Goal: Task Accomplishment & Management: Complete application form

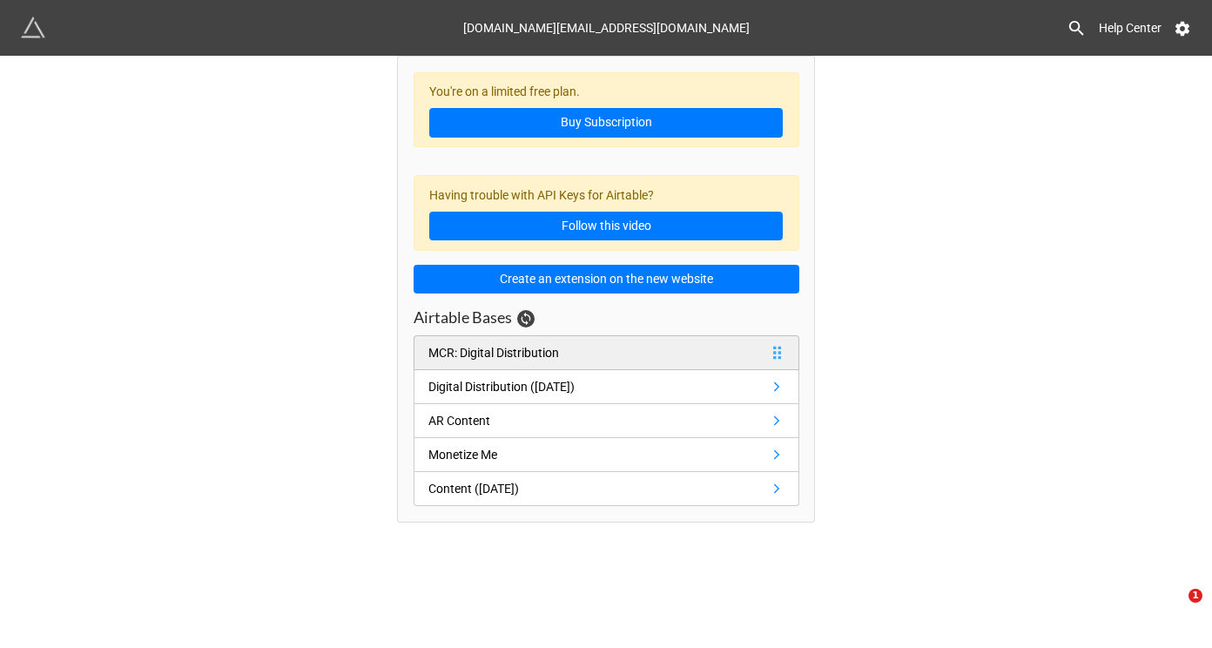
click at [633, 353] on link "MCR: Digital Distribution" at bounding box center [606, 352] width 386 height 35
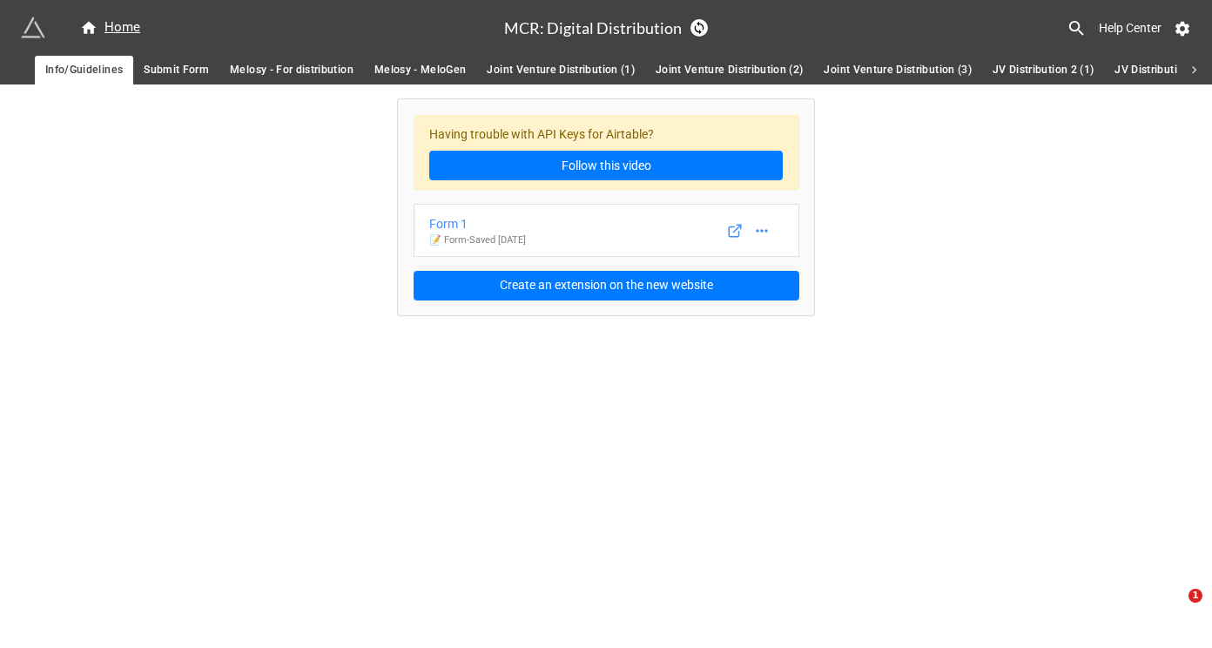
click at [171, 72] on span "Submit Form" at bounding box center [176, 70] width 65 height 18
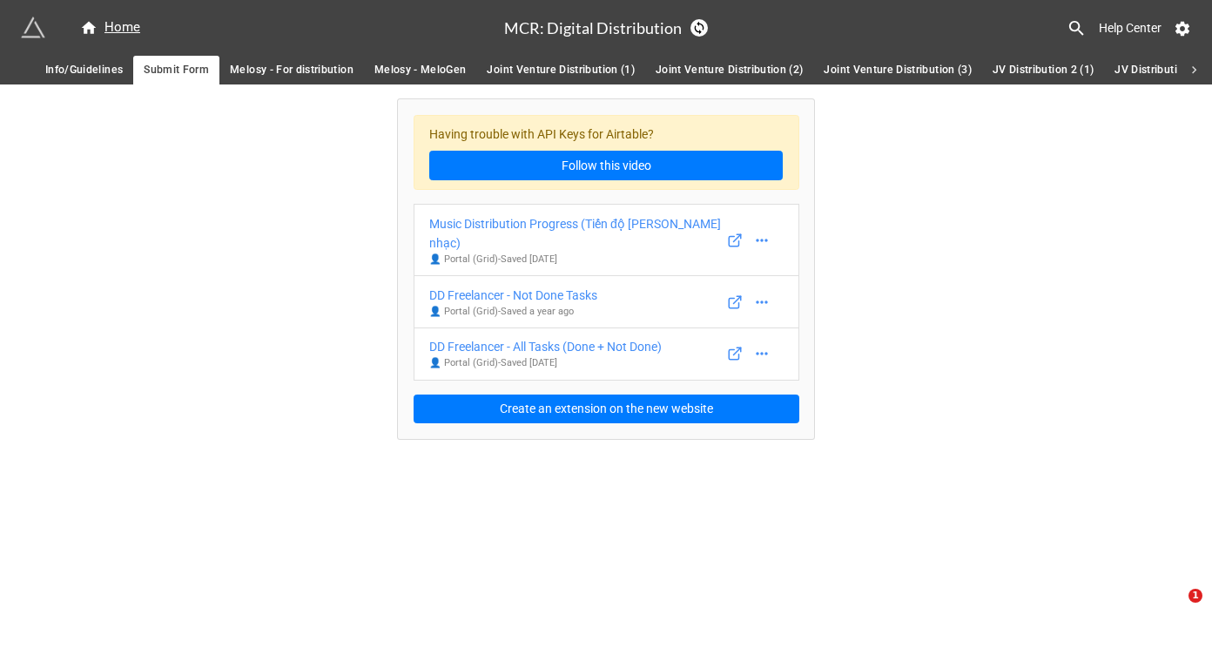
click at [635, 529] on div "Home MCR: Digital Distribution Help Center Info/Guidelines Submit Form Melosy -…" at bounding box center [606, 324] width 1212 height 648
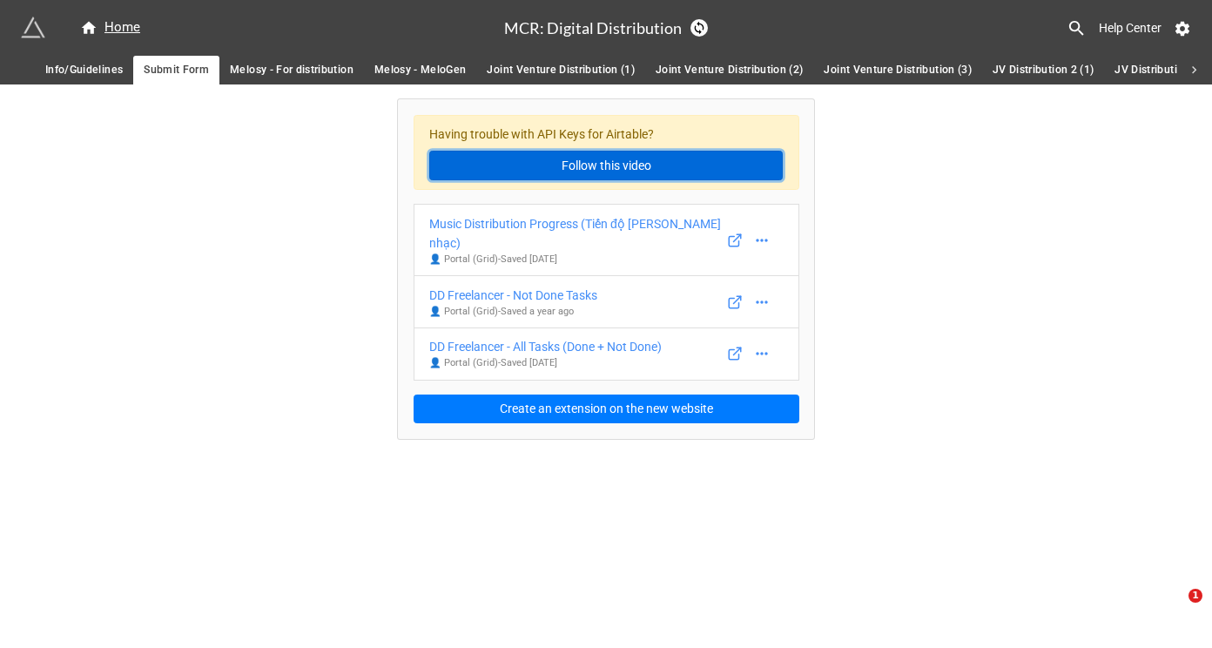
click at [519, 153] on link "Follow this video" at bounding box center [605, 166] width 353 height 30
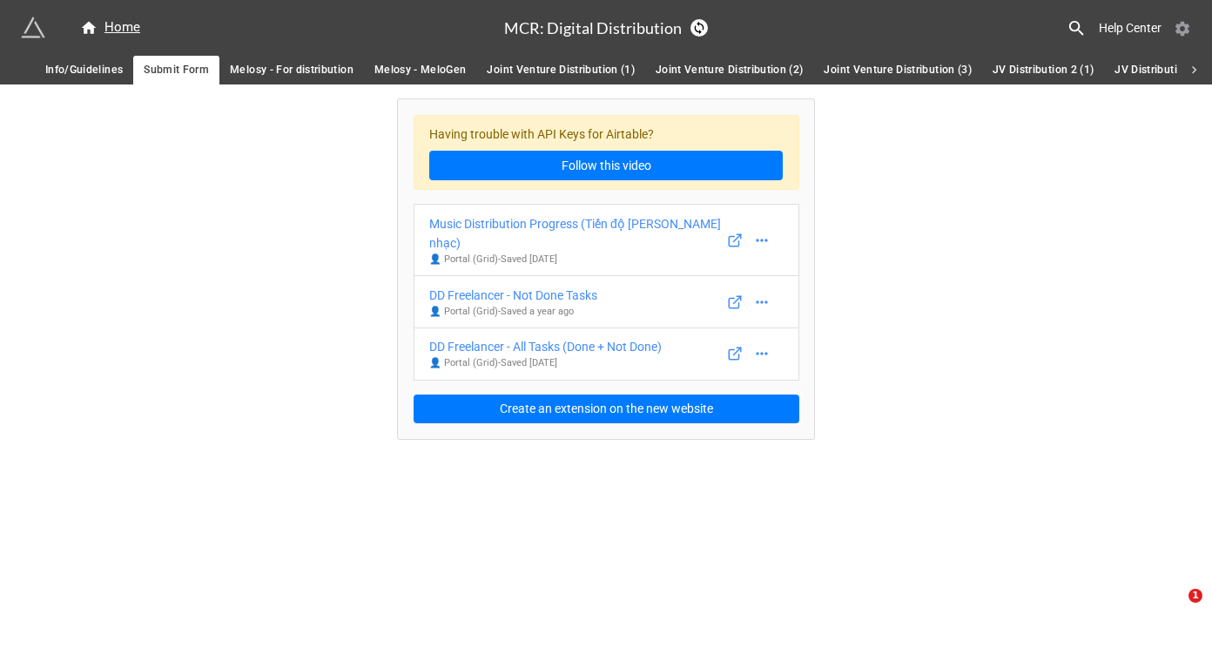
click at [1181, 31] on icon at bounding box center [1182, 29] width 14 height 15
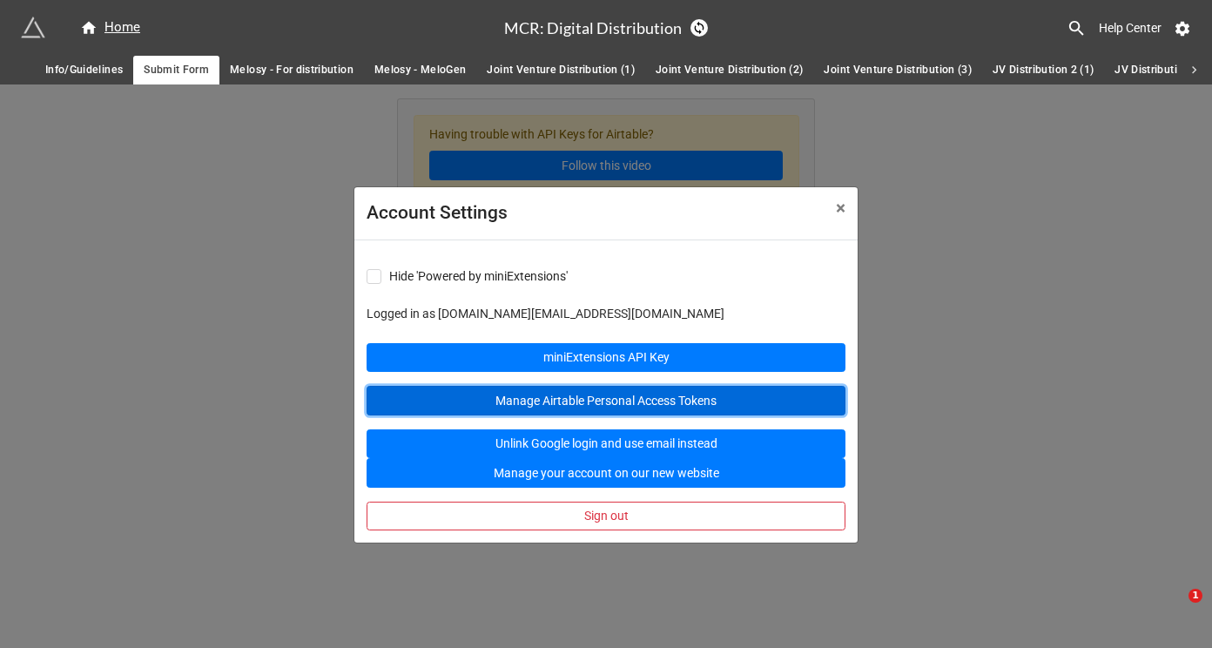
click at [608, 404] on link "Manage Airtable Personal Access Tokens" at bounding box center [605, 401] width 479 height 30
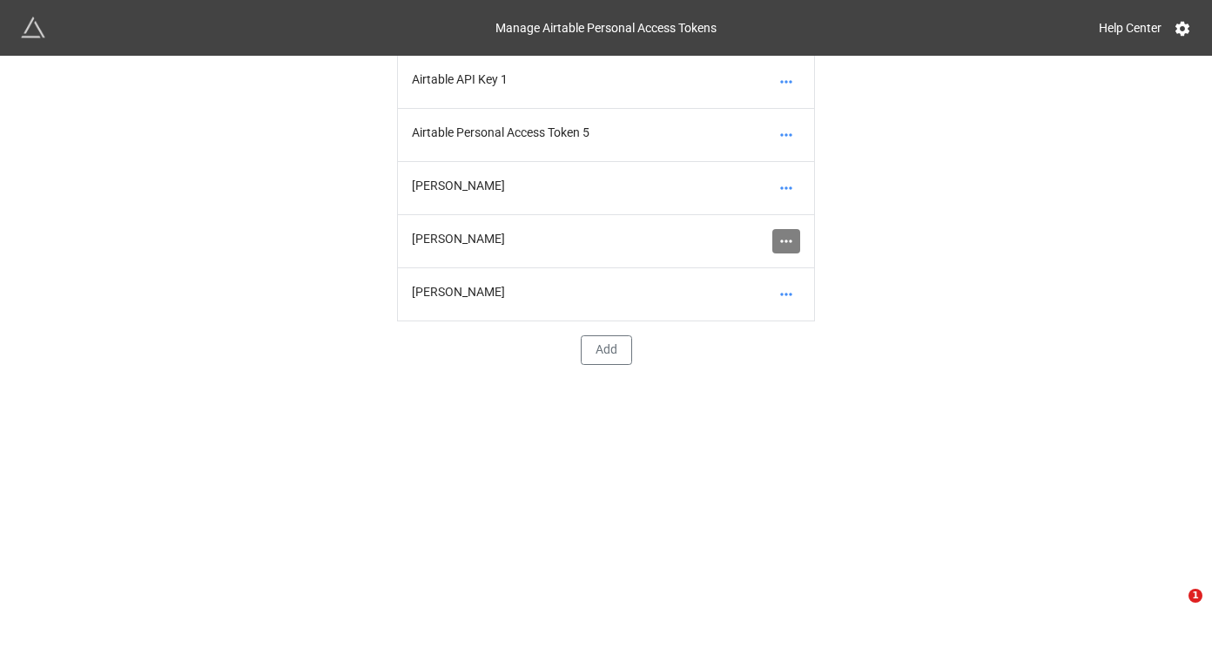
click at [782, 243] on icon at bounding box center [785, 240] width 17 height 17
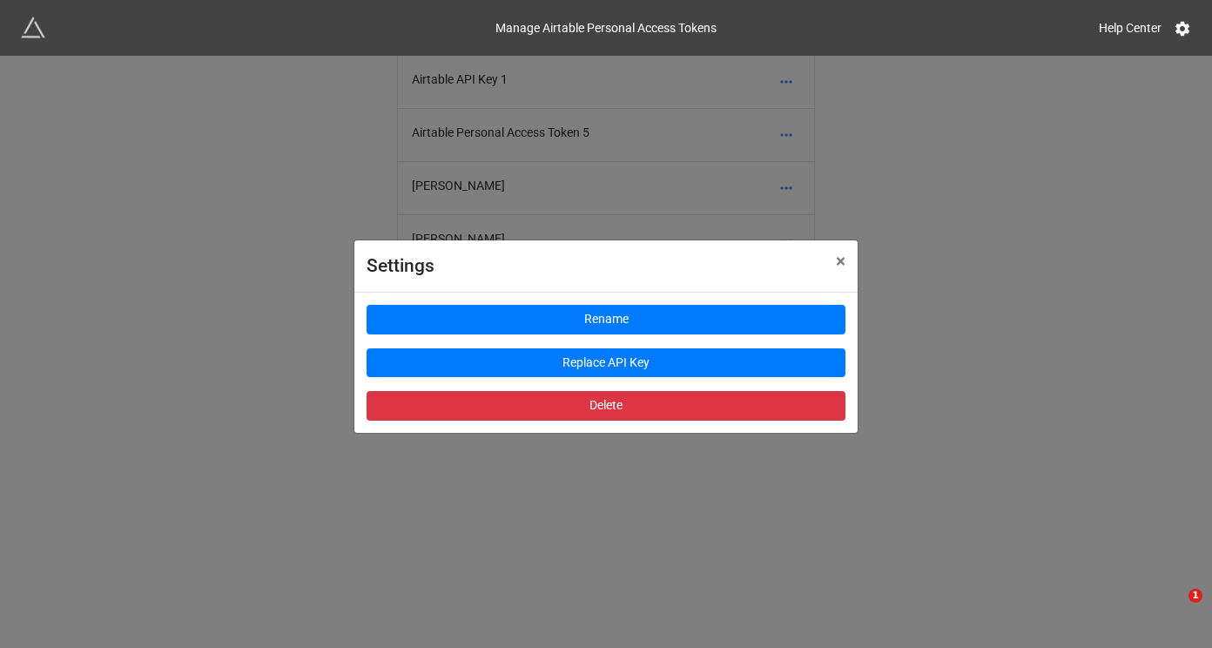
click at [1103, 394] on div "Settings × Close Rename Replace API Key Delete" at bounding box center [606, 380] width 1212 height 648
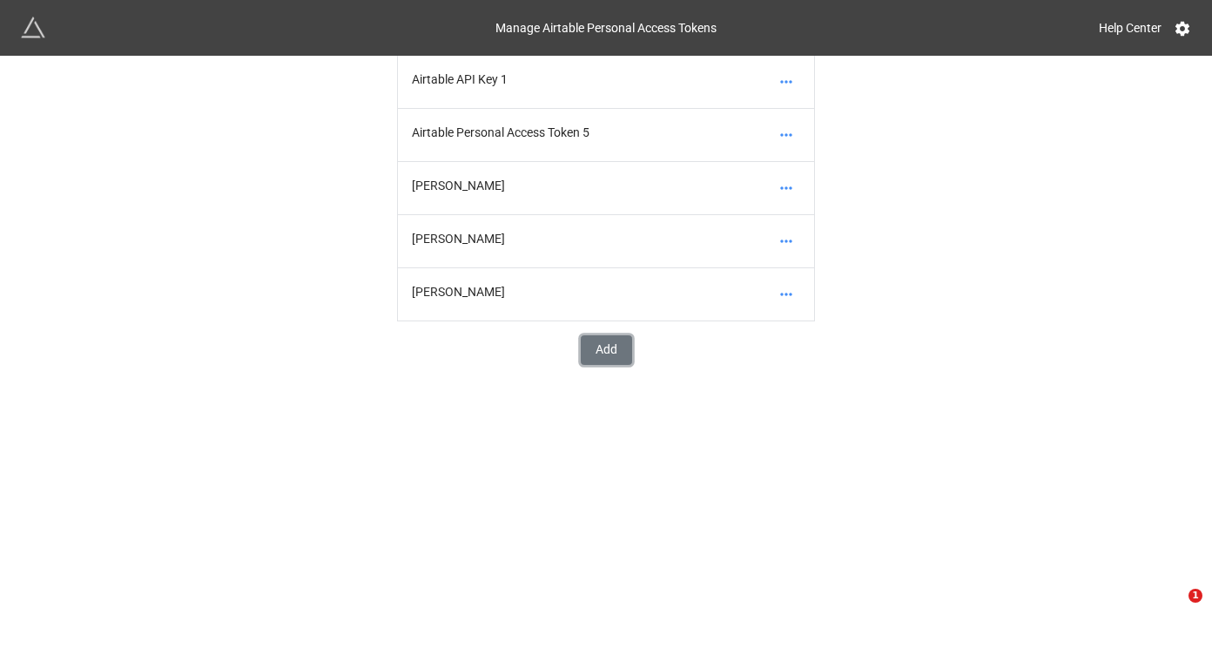
click at [613, 360] on button "Add" at bounding box center [606, 350] width 51 height 30
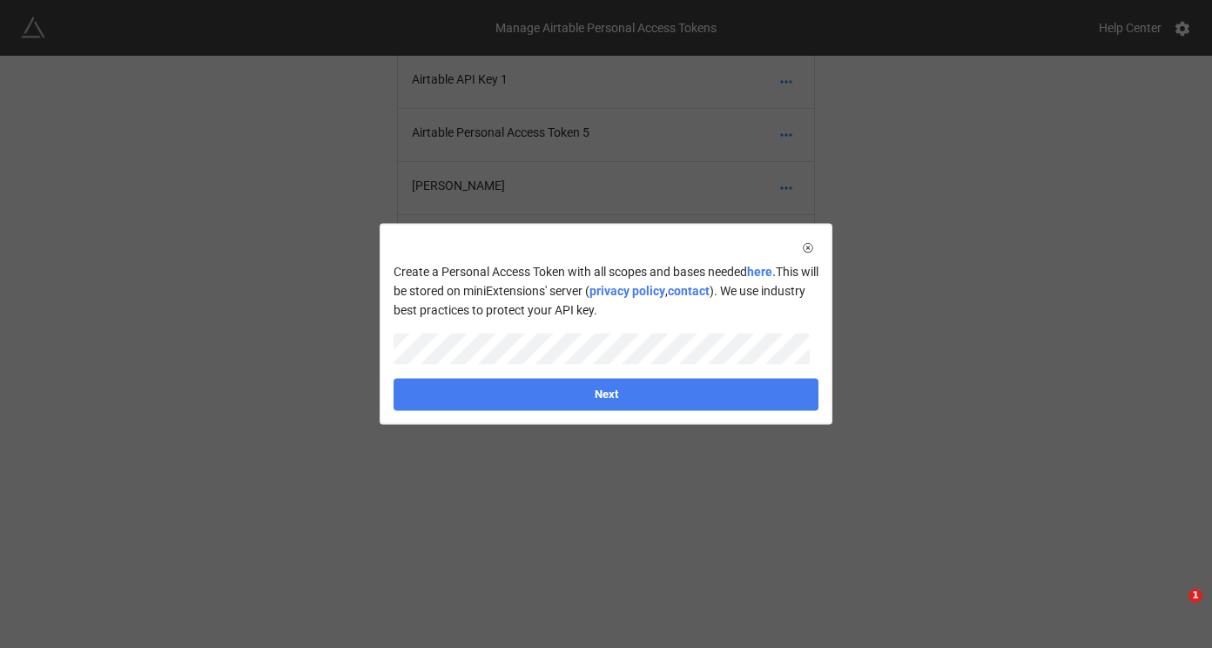
click at [614, 245] on div "Create a Personal Access Token with all scopes and bases needed here. This will…" at bounding box center [605, 324] width 449 height 198
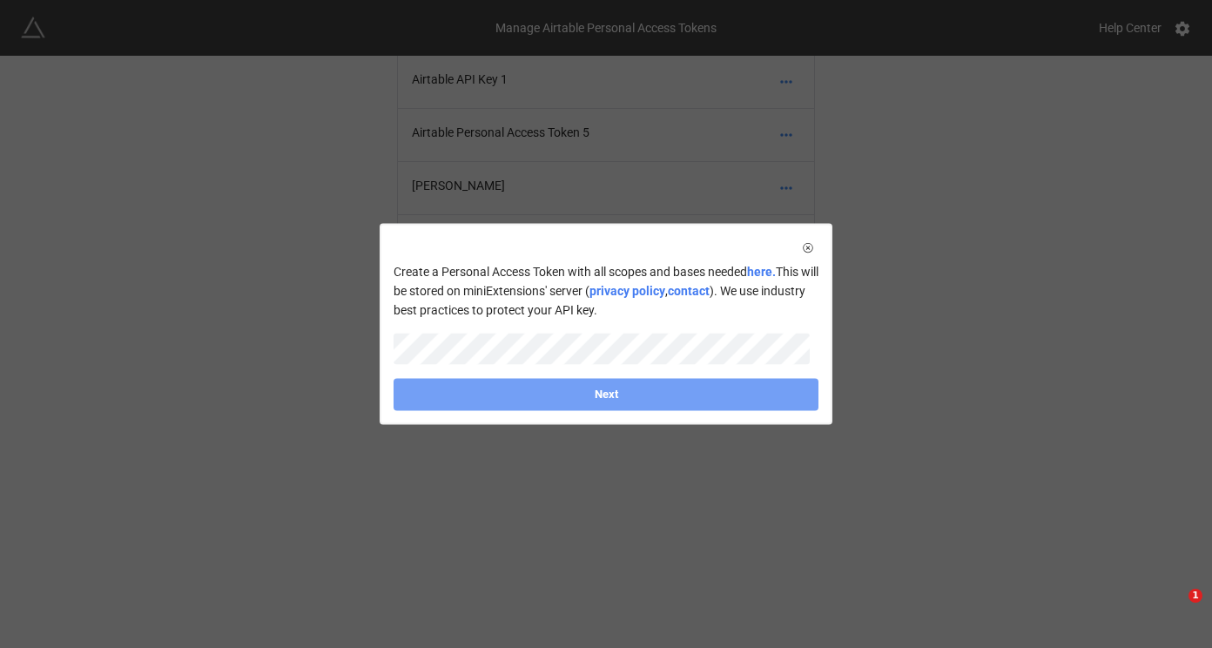
click at [661, 394] on link "Next" at bounding box center [605, 394] width 425 height 31
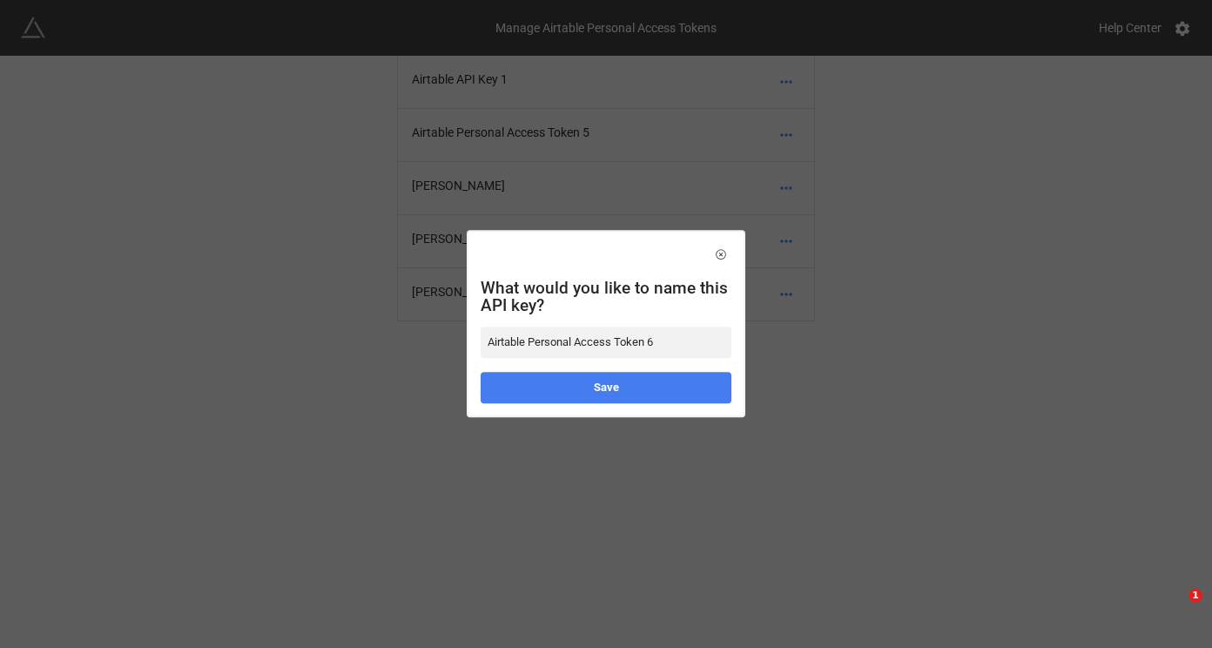
drag, startPoint x: 664, startPoint y: 341, endPoint x: 431, endPoint y: 354, distance: 233.6
click at [431, 354] on div "What would you like to name this API key? Airtable Personal Access Token 6 Save" at bounding box center [606, 324] width 1212 height 648
type input "Digital Distribution Base (update 9/2025)"
click at [547, 400] on link "Save" at bounding box center [605, 387] width 251 height 31
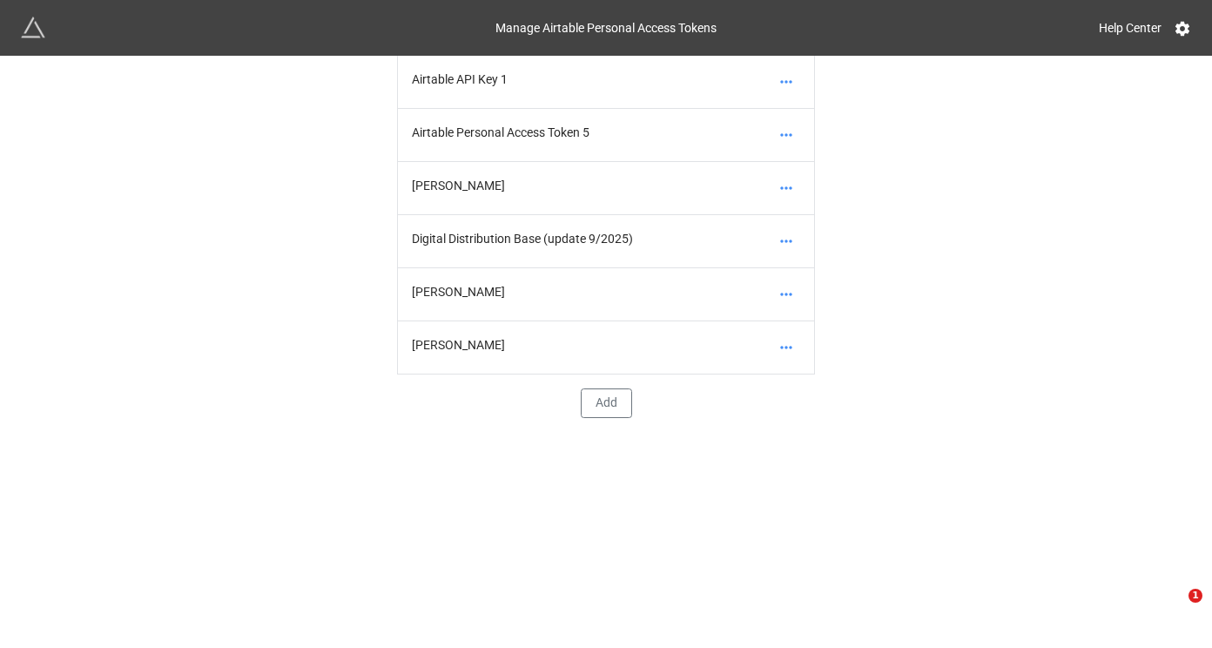
click at [606, 242] on div "Digital Distribution Base (update 9/2025)" at bounding box center [606, 241] width 416 height 53
click at [792, 245] on icon at bounding box center [785, 240] width 17 height 17
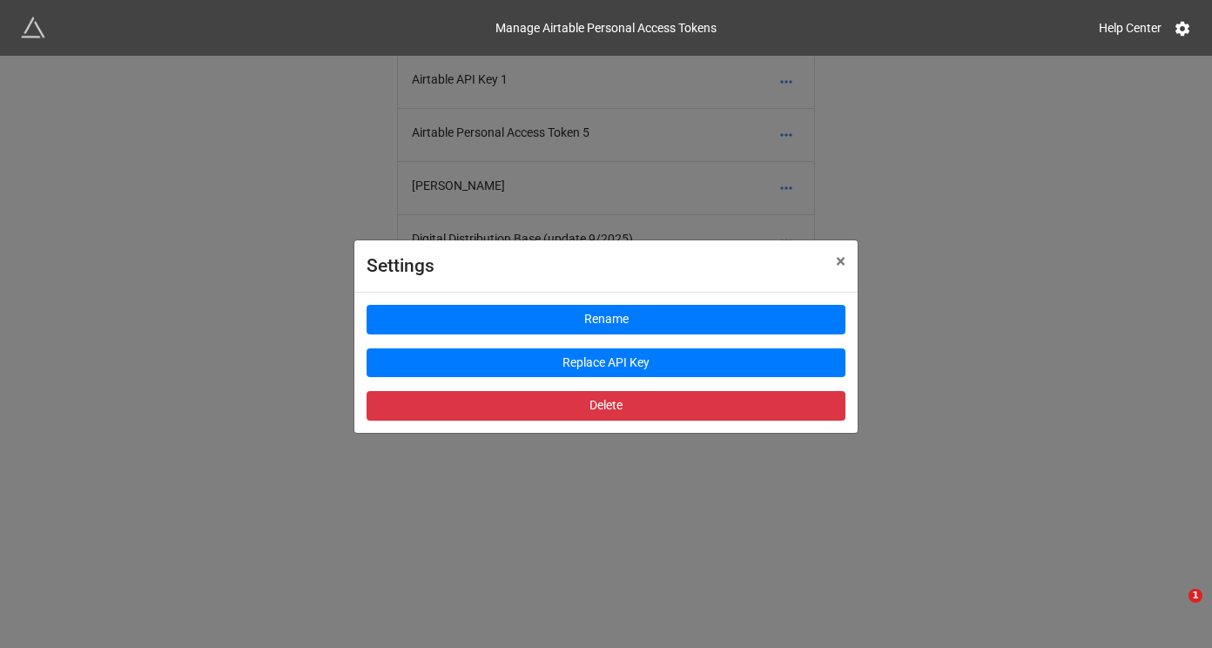
click at [914, 343] on div "Settings × Close Rename Replace API Key Delete" at bounding box center [606, 380] width 1212 height 648
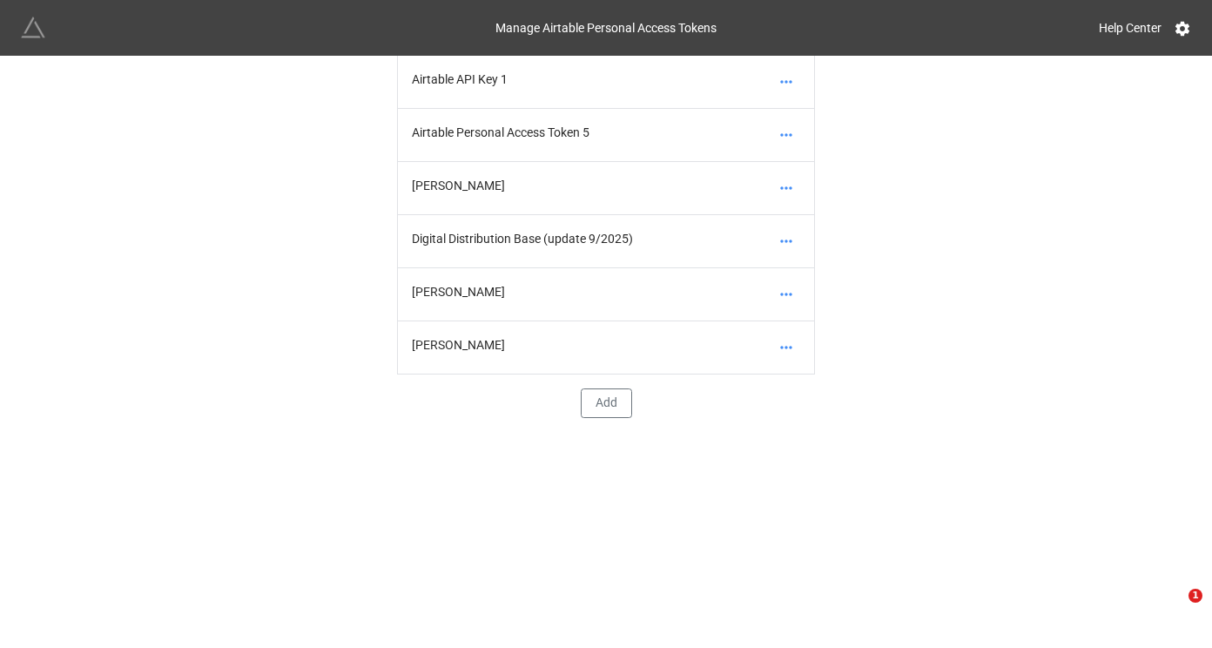
click at [37, 30] on img at bounding box center [33, 28] width 24 height 24
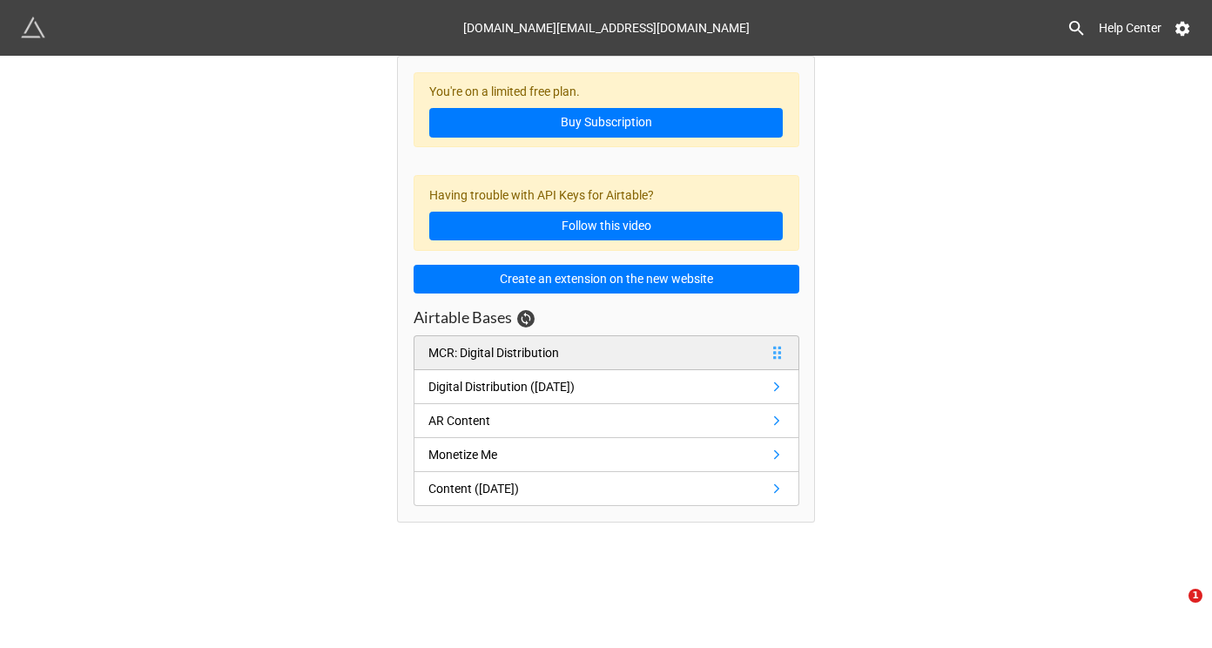
click at [644, 353] on link "MCR: Digital Distribution" at bounding box center [606, 352] width 386 height 35
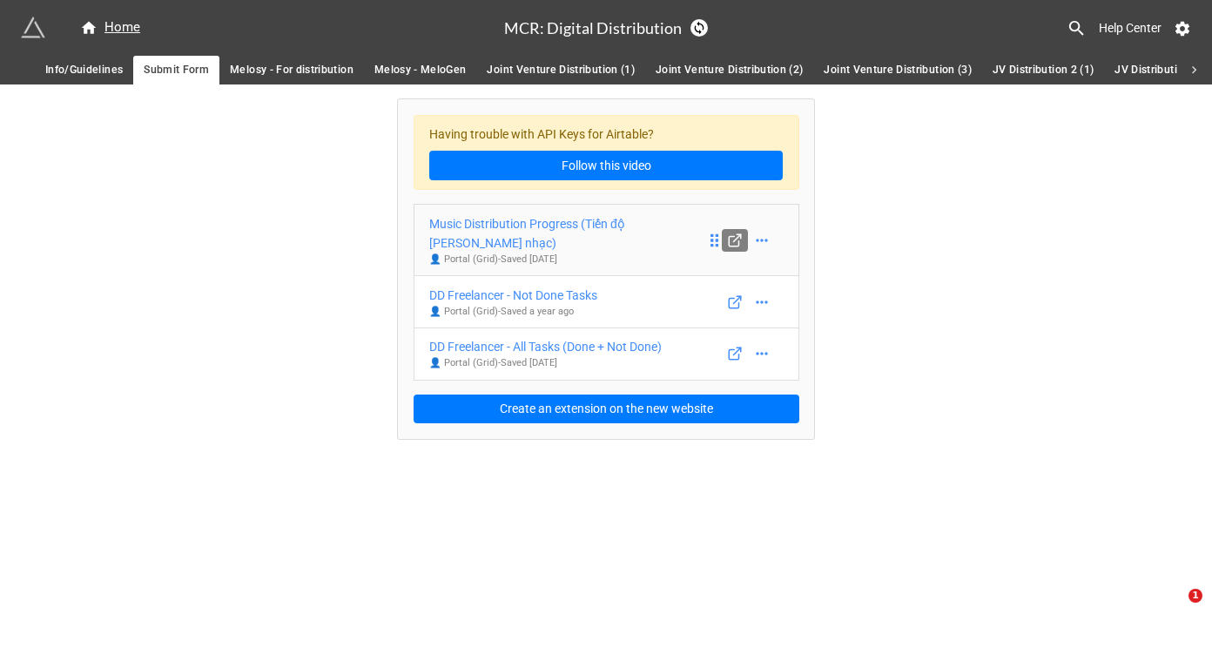
click at [727, 241] on icon at bounding box center [735, 240] width 16 height 16
click at [739, 294] on icon at bounding box center [735, 302] width 16 height 16
click at [662, 279] on link "DD Freelancer - Not Done Tasks 👤 Portal (Grid) - Saved a year ago" at bounding box center [606, 301] width 386 height 53
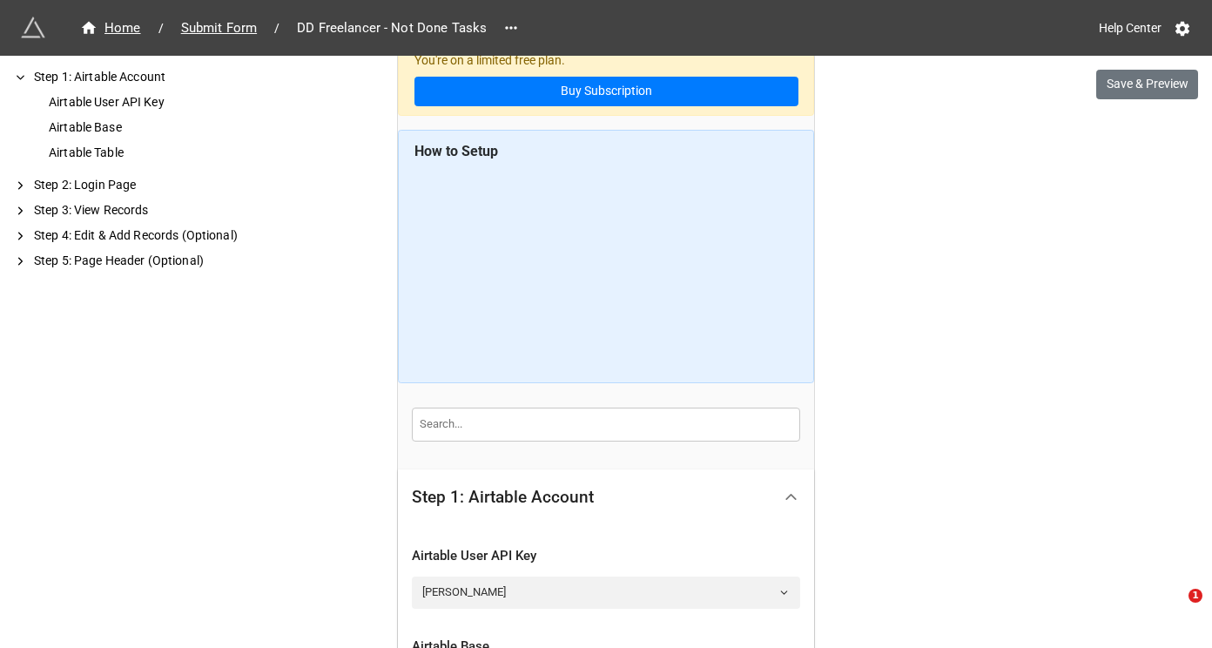
scroll to position [348, 0]
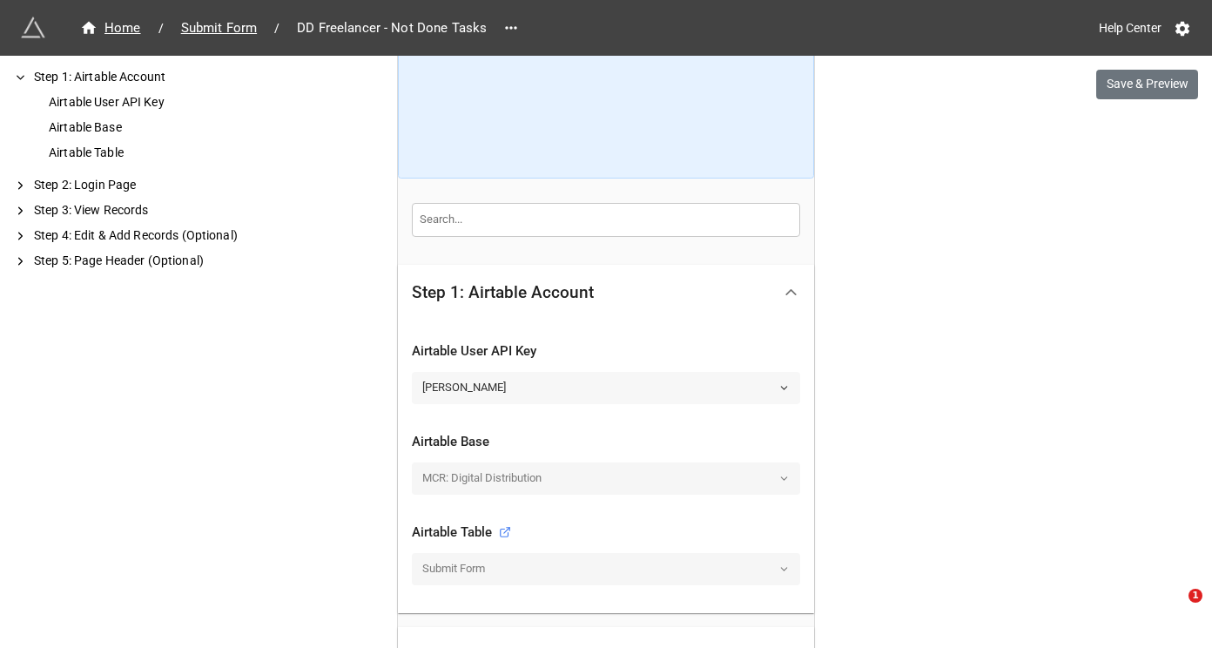
click at [631, 385] on link "Thao Trang" at bounding box center [606, 387] width 388 height 31
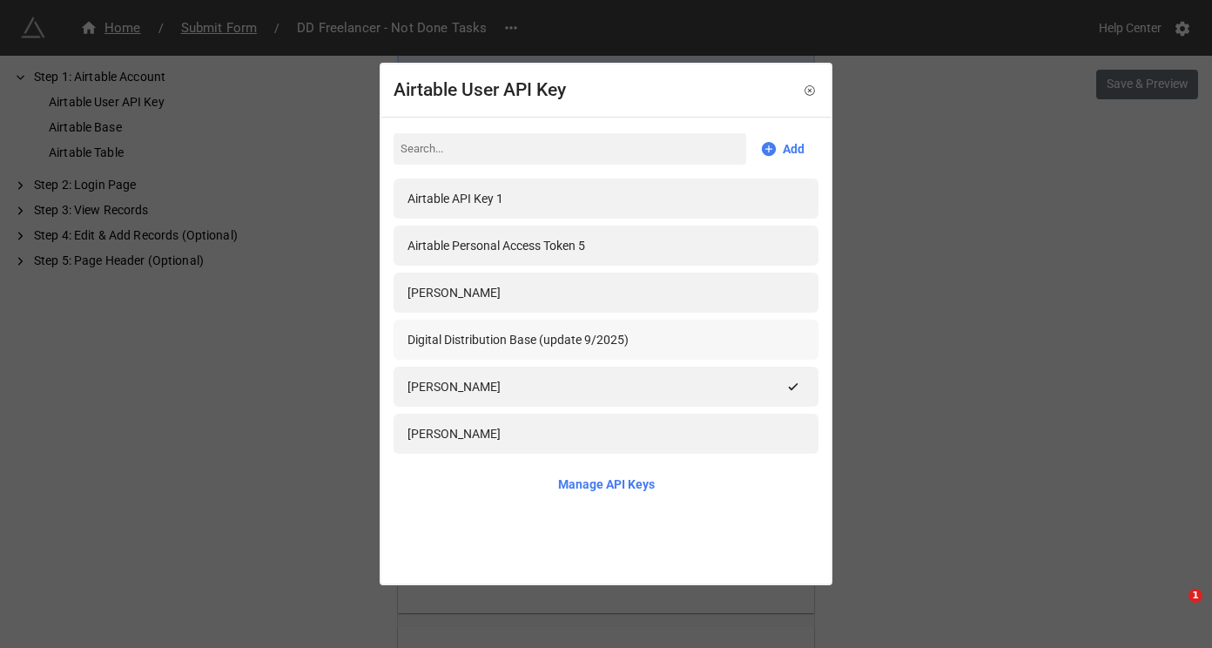
click at [604, 340] on div "Digital Distribution Base (update 9/2025)" at bounding box center [517, 339] width 221 height 19
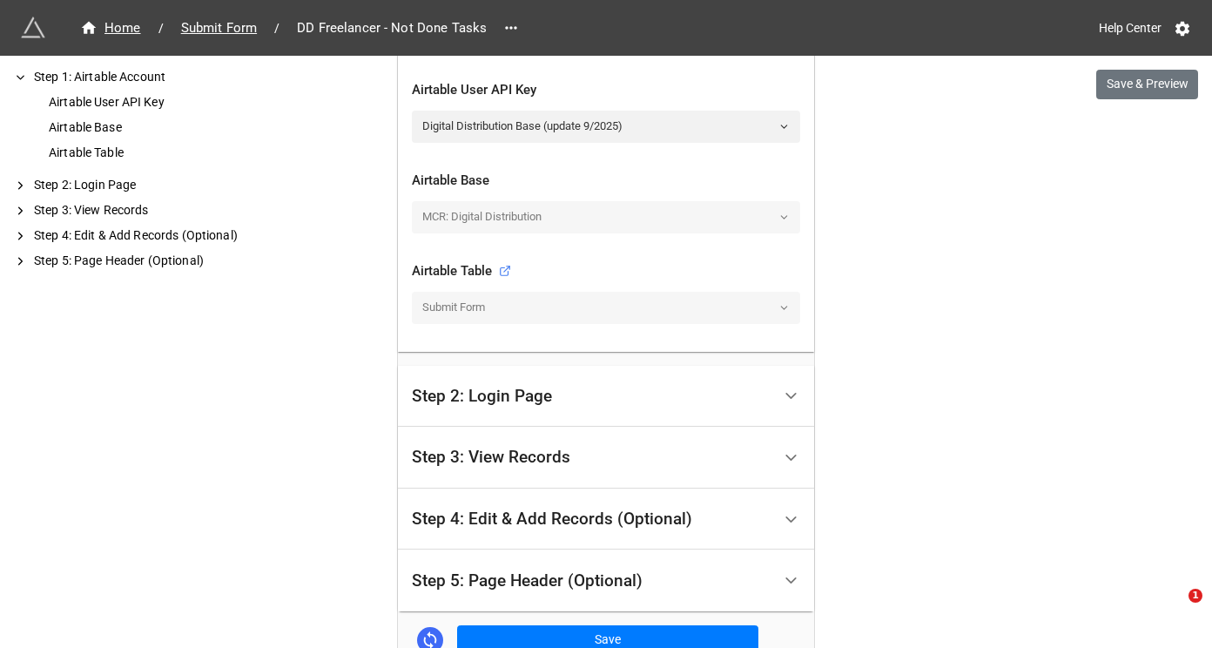
scroll to position [750, 0]
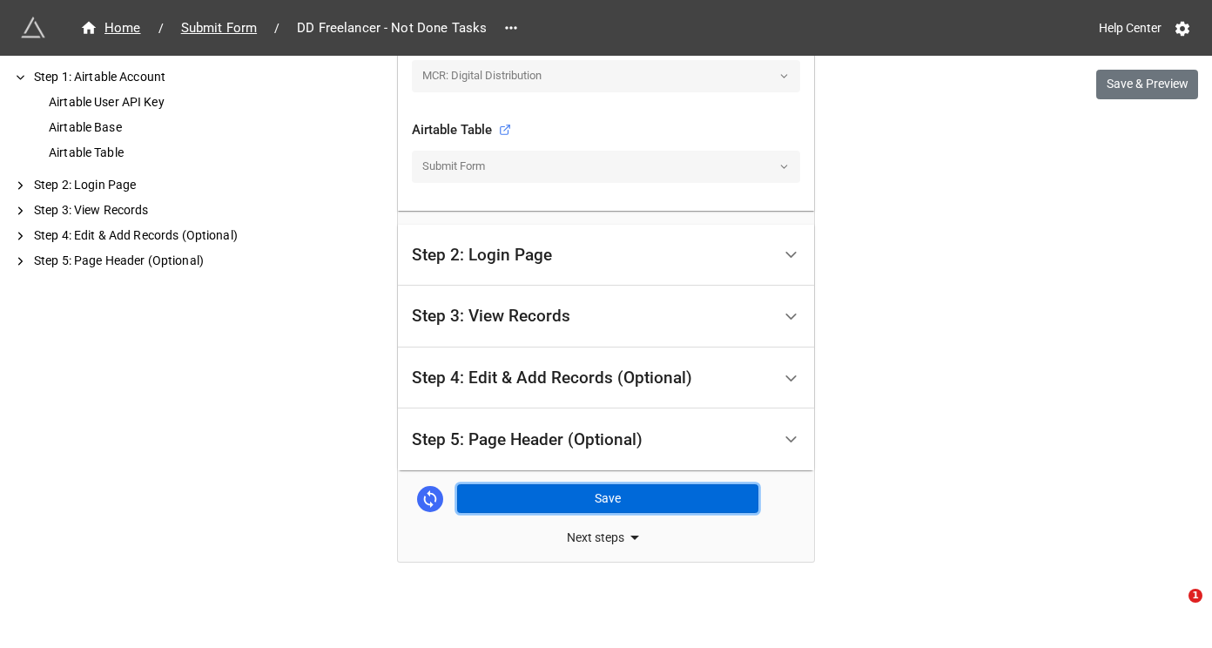
click at [524, 498] on button "Save" at bounding box center [607, 499] width 301 height 30
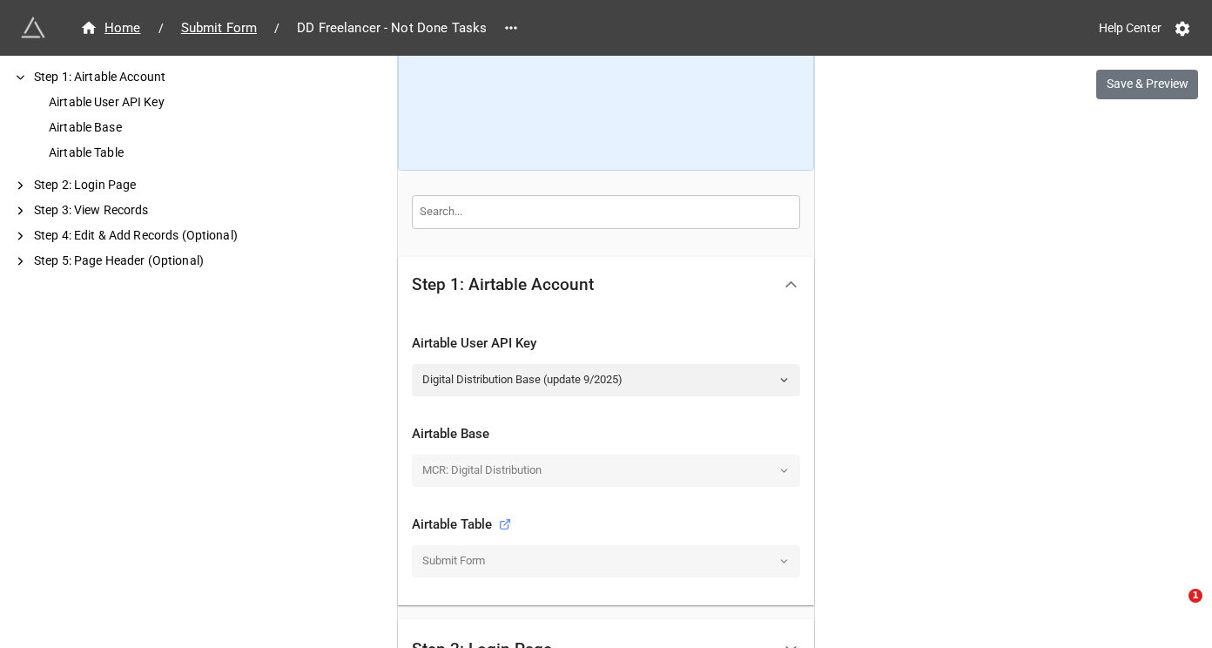
scroll to position [0, 0]
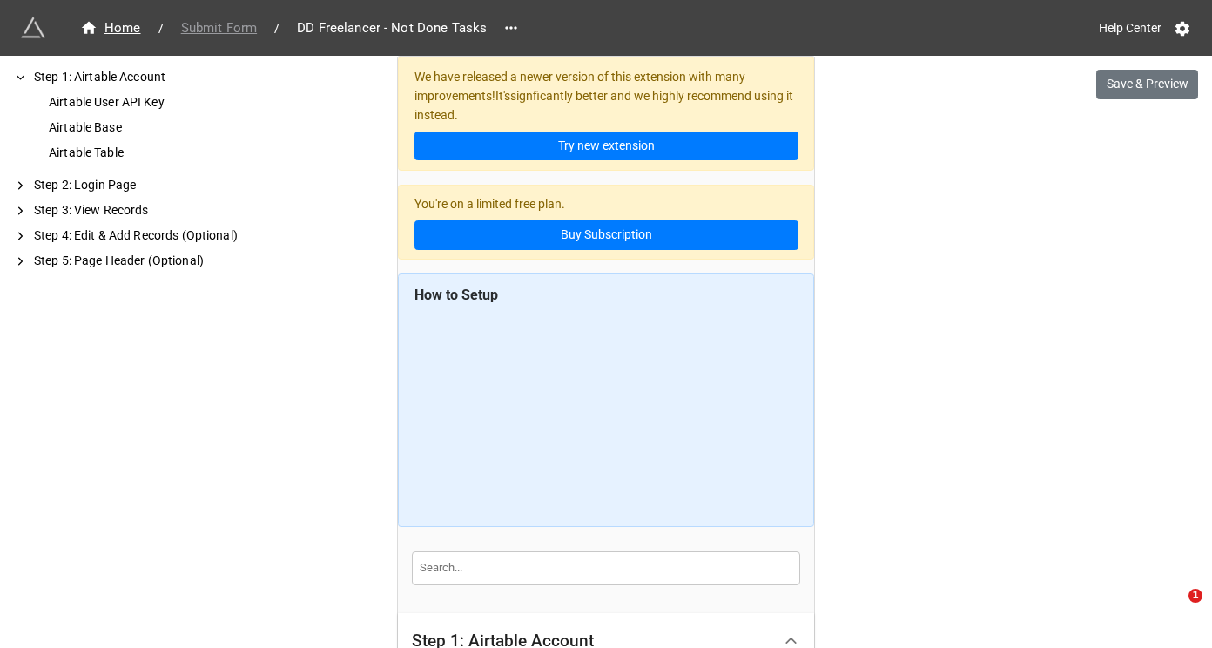
click at [204, 20] on span "Submit Form" at bounding box center [219, 28] width 97 height 20
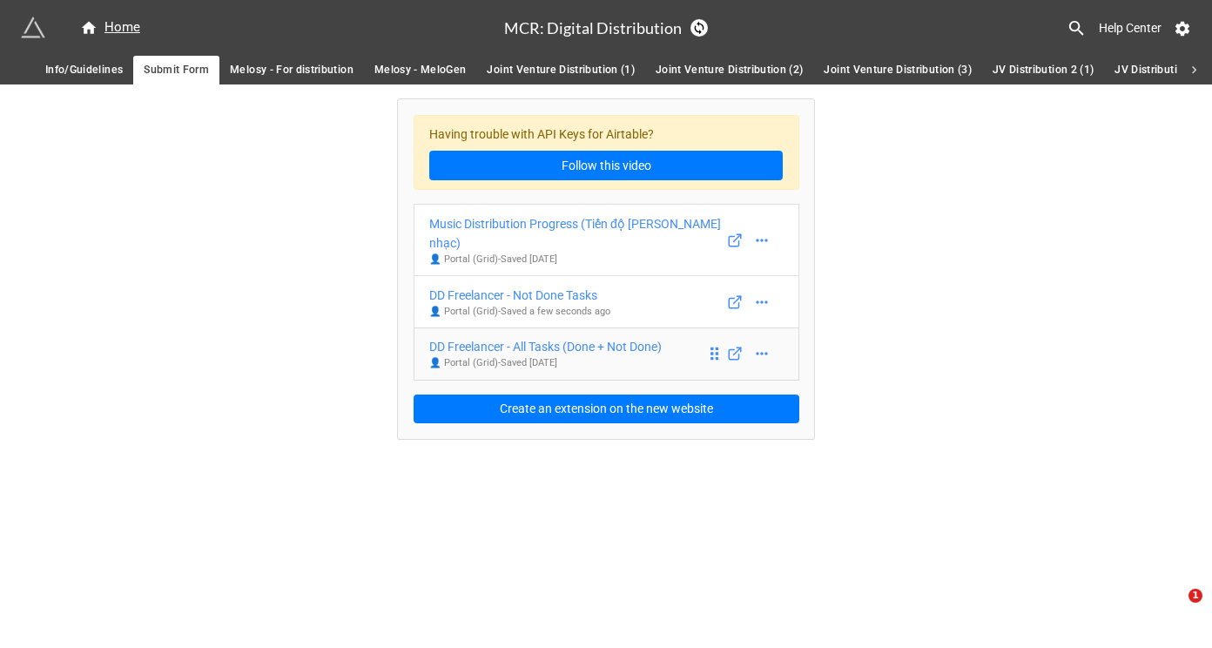
click at [673, 329] on link "DD Freelancer - All Tasks (Done + Not Done) 👤 Portal (Grid) - Saved 2 years ago" at bounding box center [606, 353] width 386 height 53
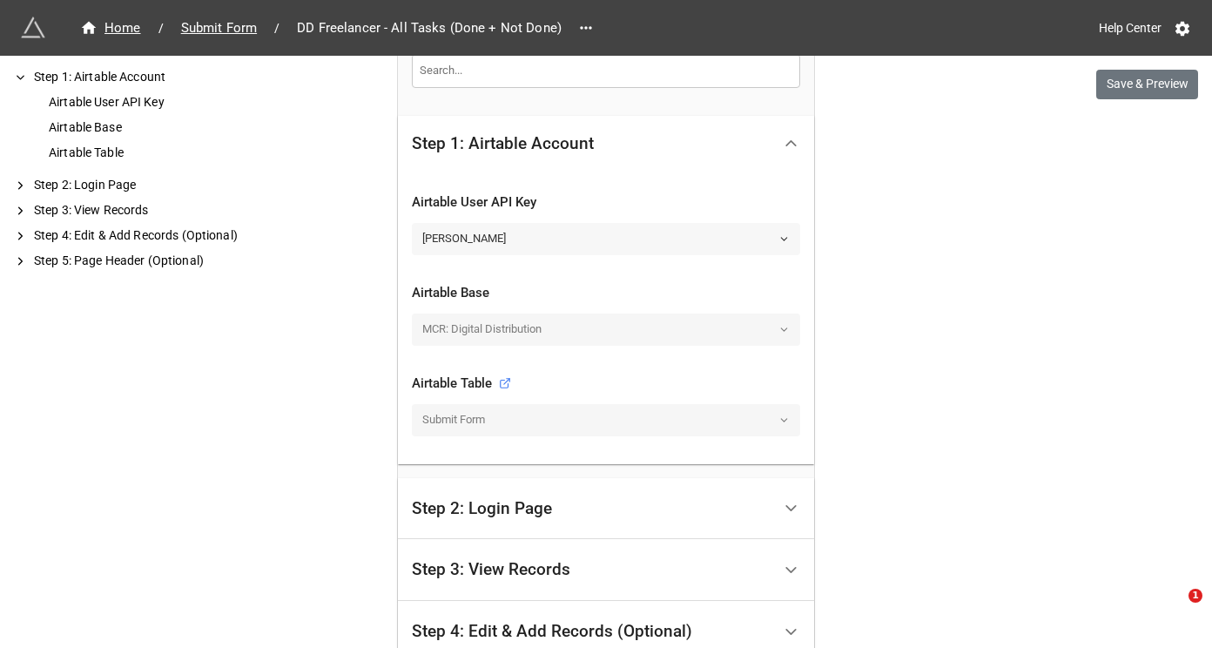
scroll to position [498, 0]
click at [752, 244] on link "[PERSON_NAME]" at bounding box center [606, 237] width 388 height 31
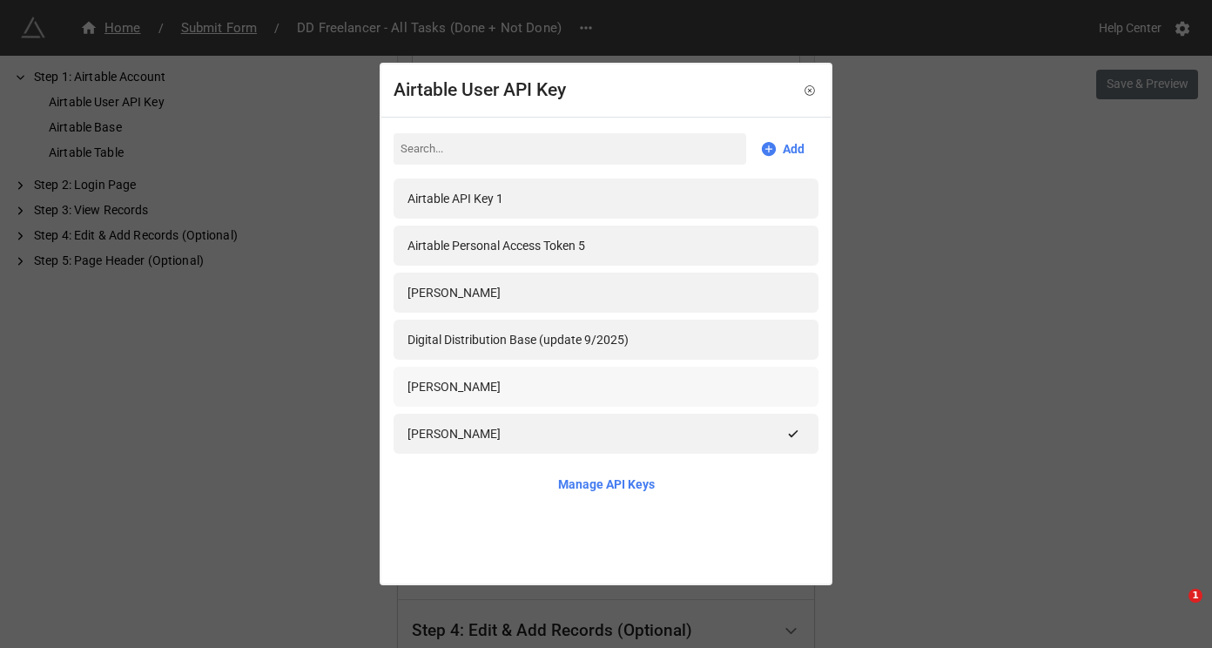
click at [659, 391] on div "Thao Trang" at bounding box center [605, 386] width 397 height 19
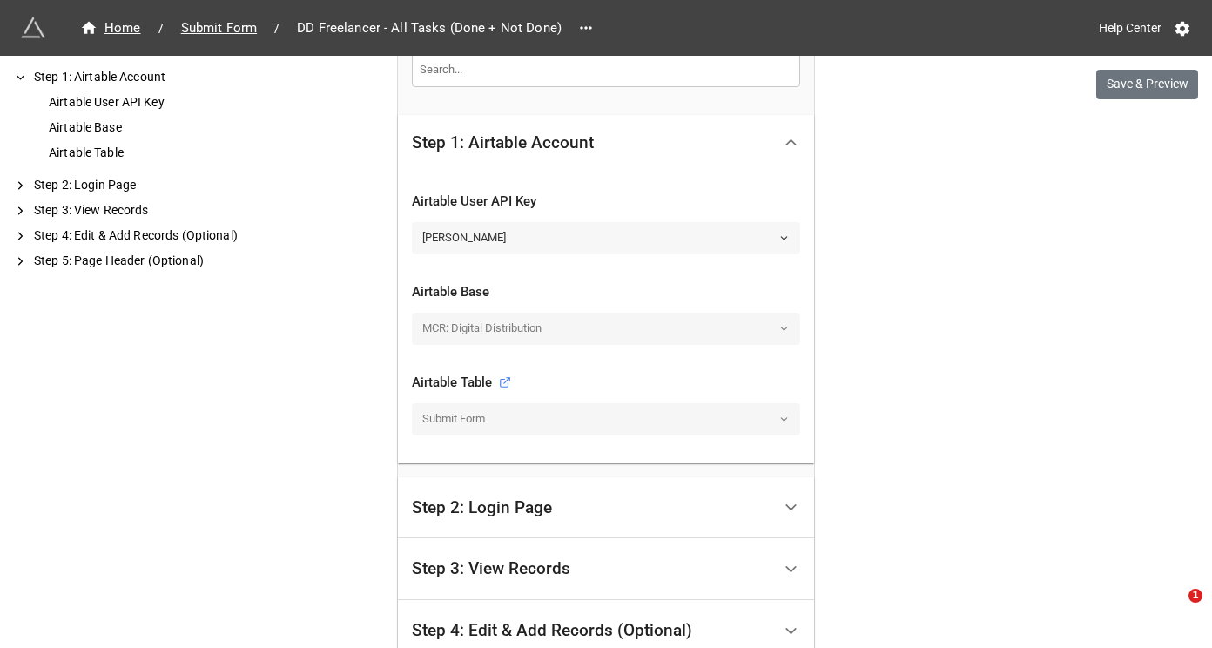
click at [718, 236] on link "Thao Trang" at bounding box center [606, 237] width 388 height 31
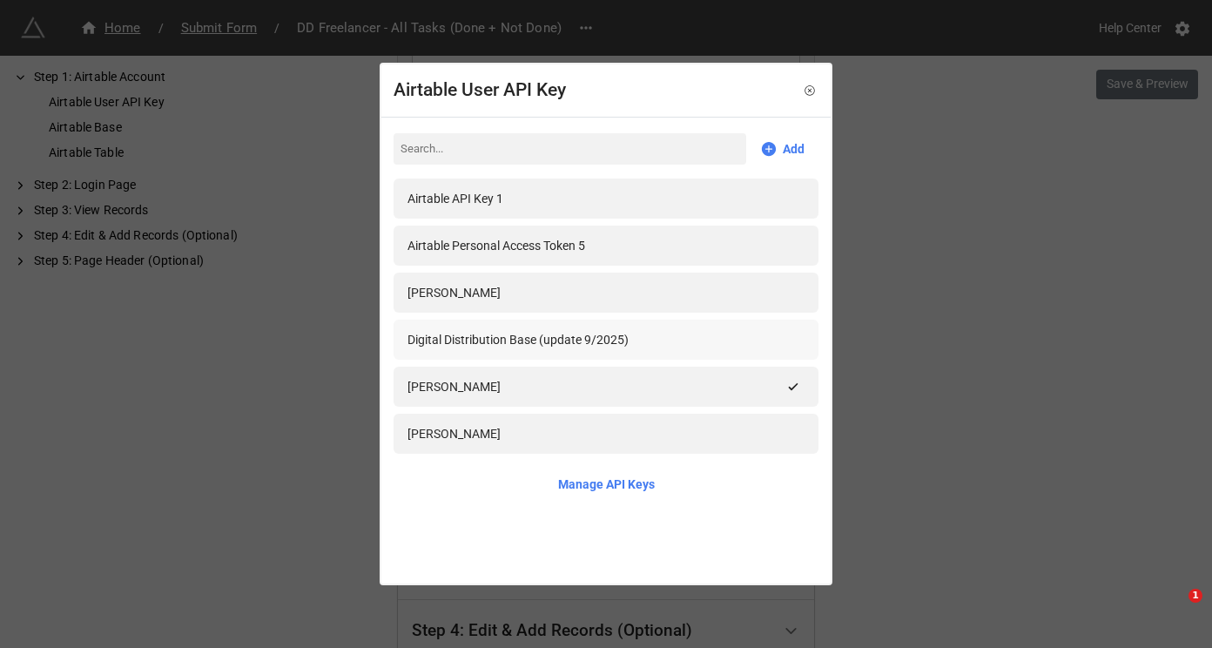
click at [635, 345] on div "Digital Distribution Base (update 9/2025)" at bounding box center [605, 339] width 397 height 19
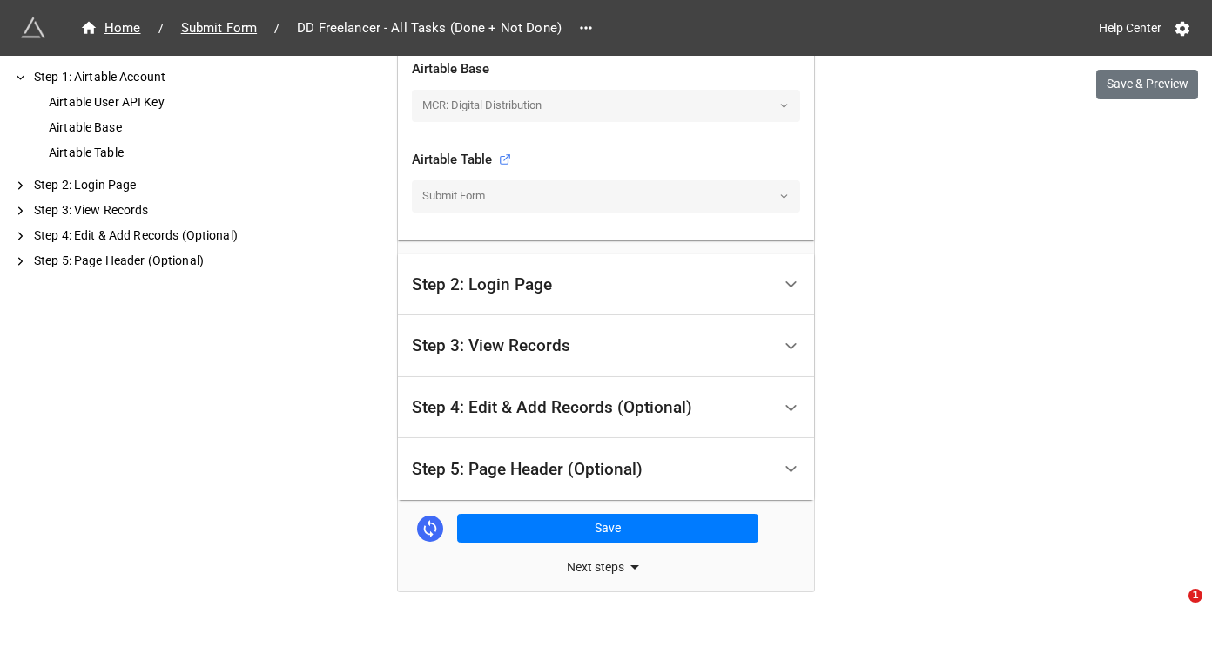
scroll to position [750, 0]
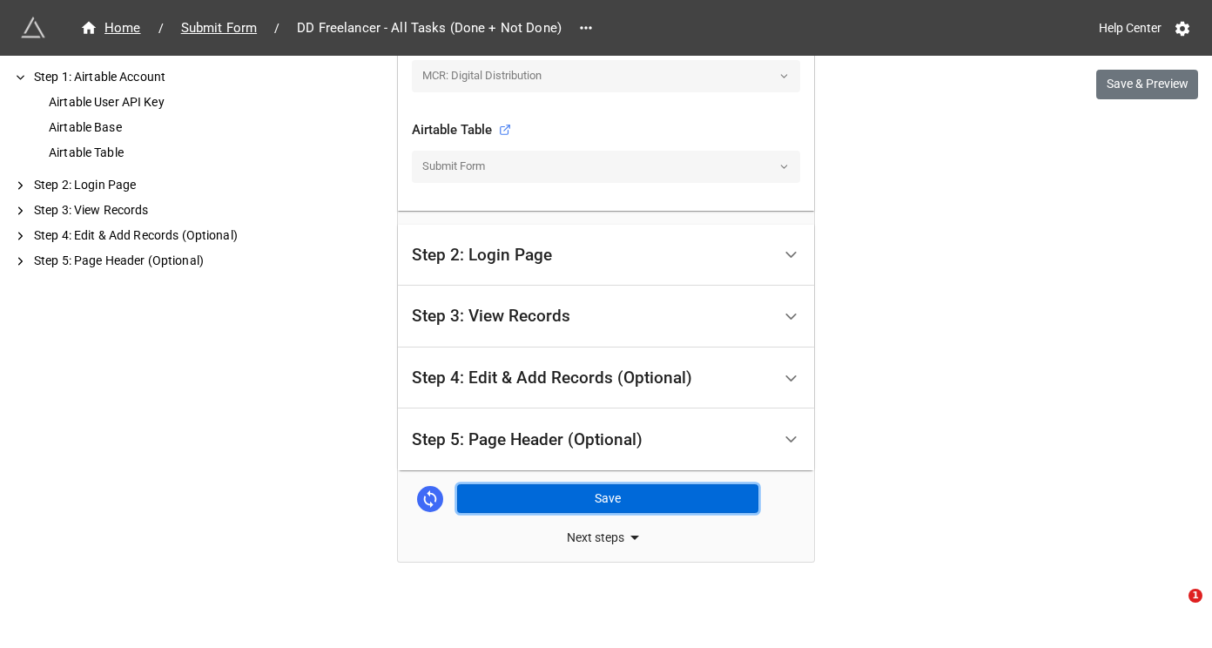
click at [621, 502] on button "Save" at bounding box center [607, 499] width 301 height 30
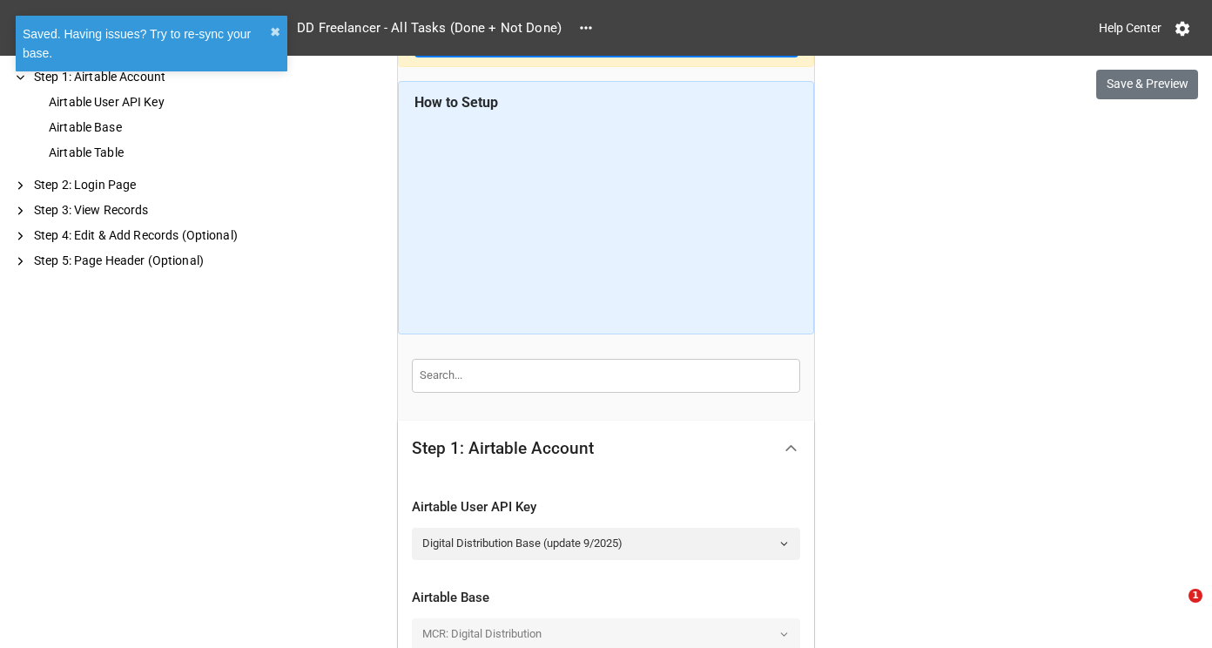
scroll to position [0, 0]
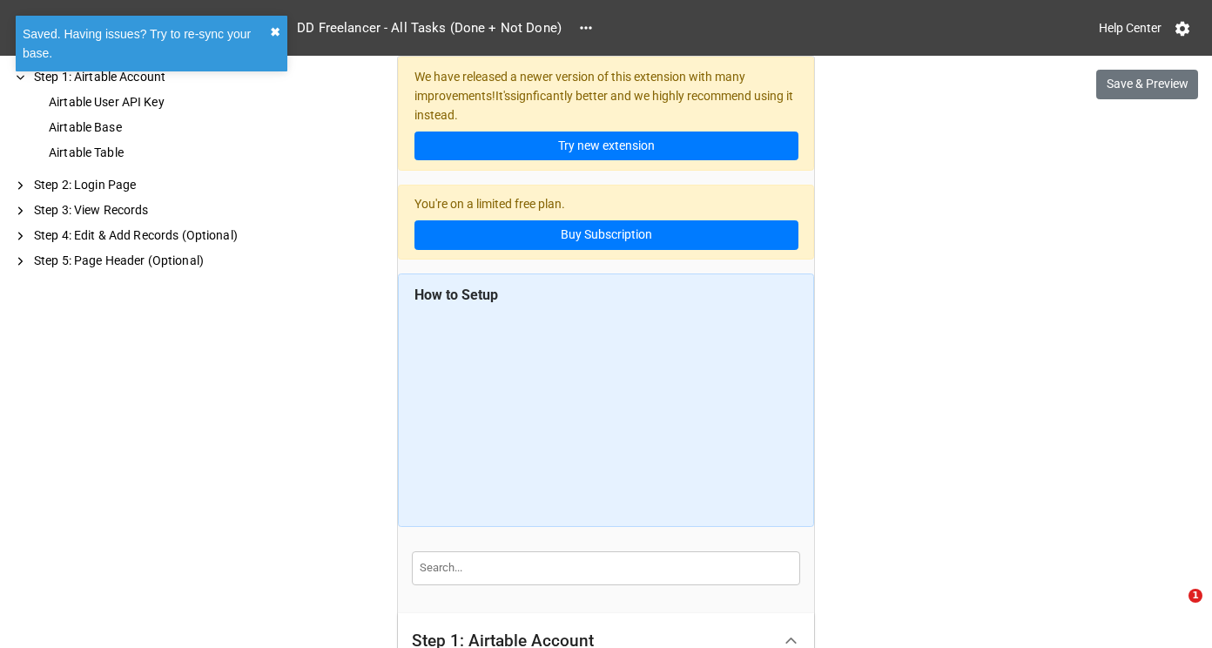
click at [274, 32] on button "✖︎" at bounding box center [275, 32] width 10 height 19
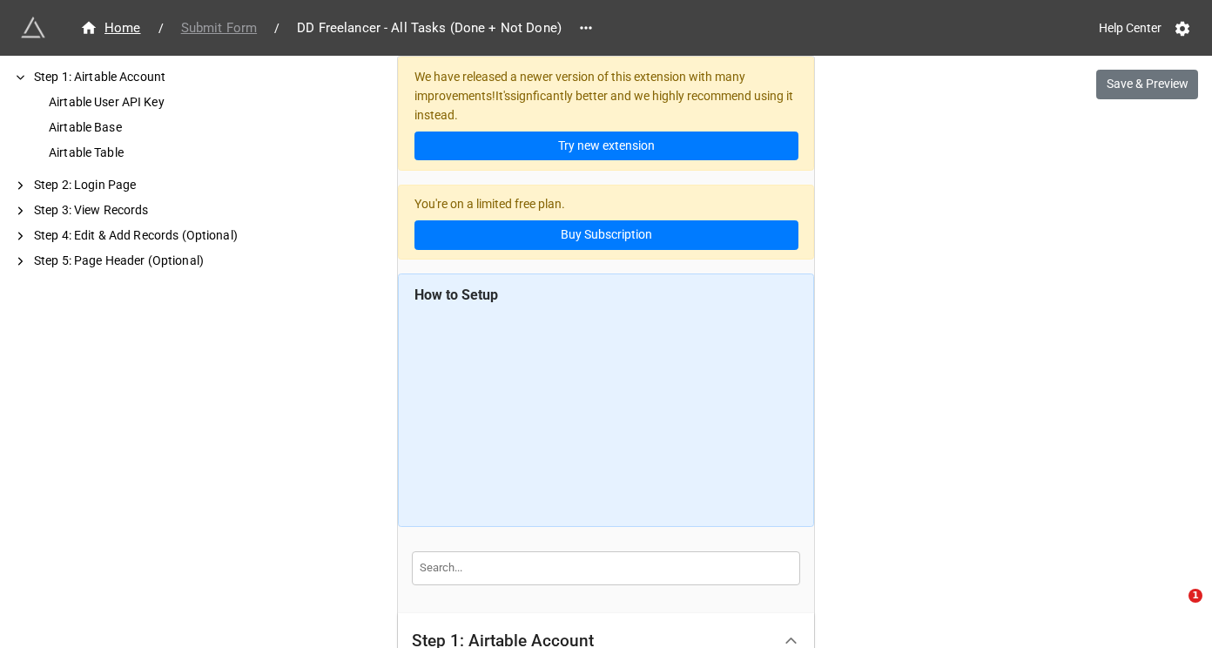
click at [191, 33] on span "Submit Form" at bounding box center [219, 28] width 97 height 20
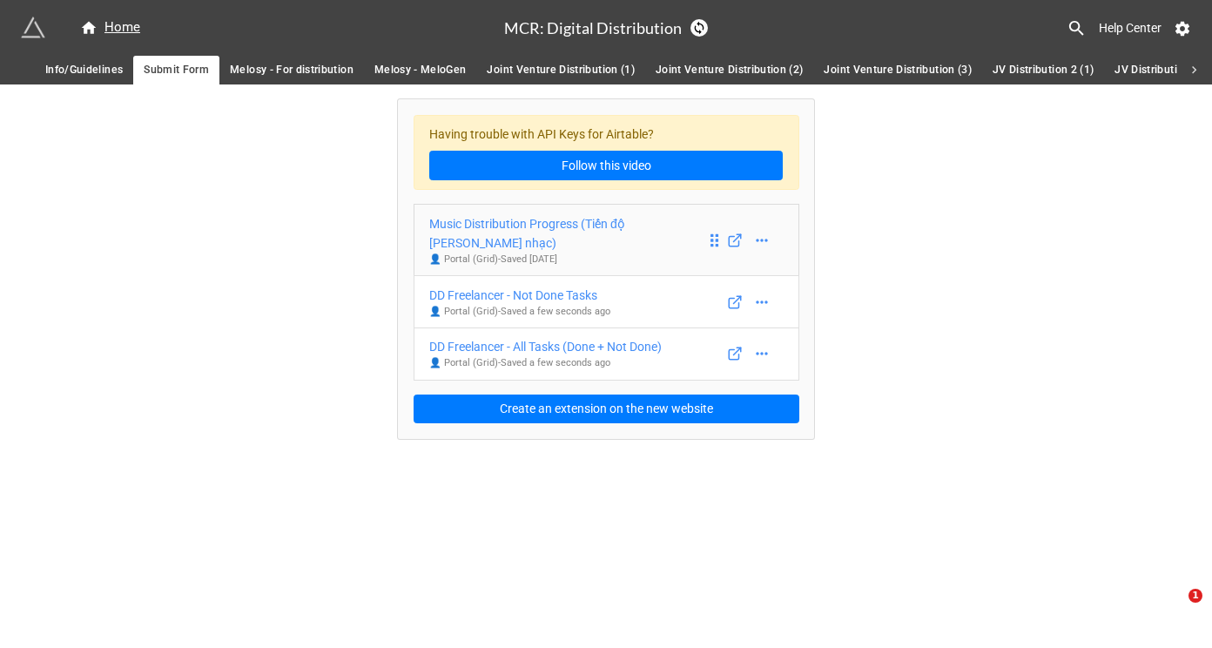
click at [641, 229] on div "Music Distribution Progress (Tiến độ phân phối nhạc)" at bounding box center [567, 233] width 277 height 38
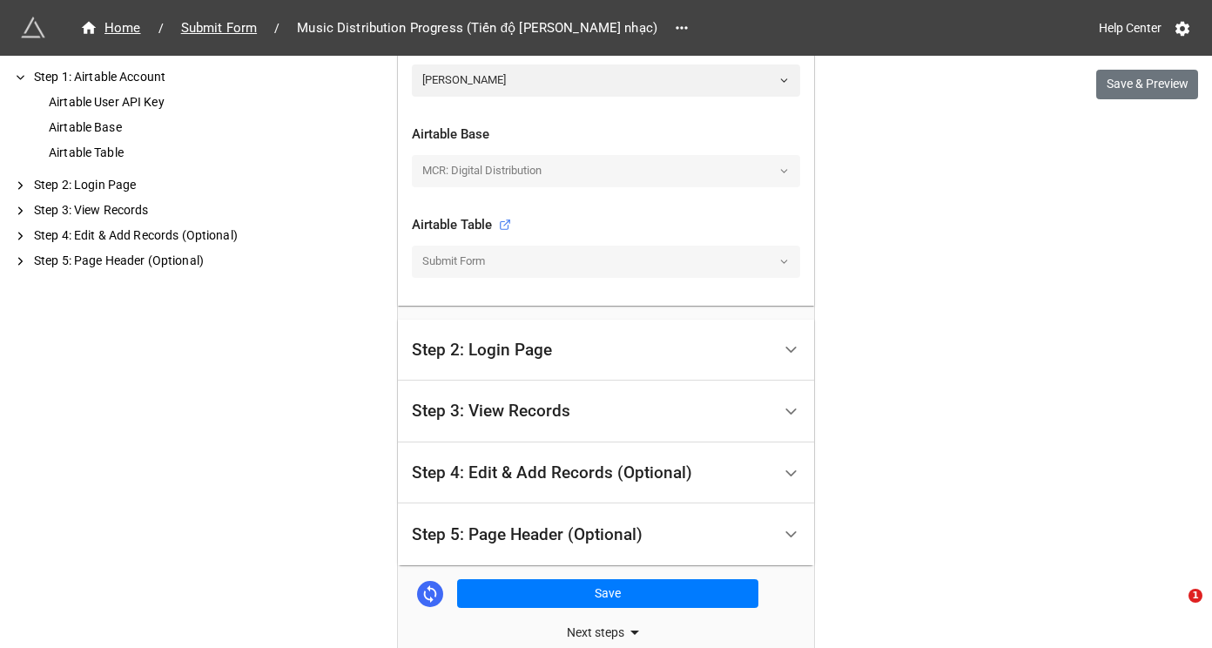
scroll to position [656, 0]
click at [694, 400] on div "Step 3: View Records" at bounding box center [591, 410] width 359 height 41
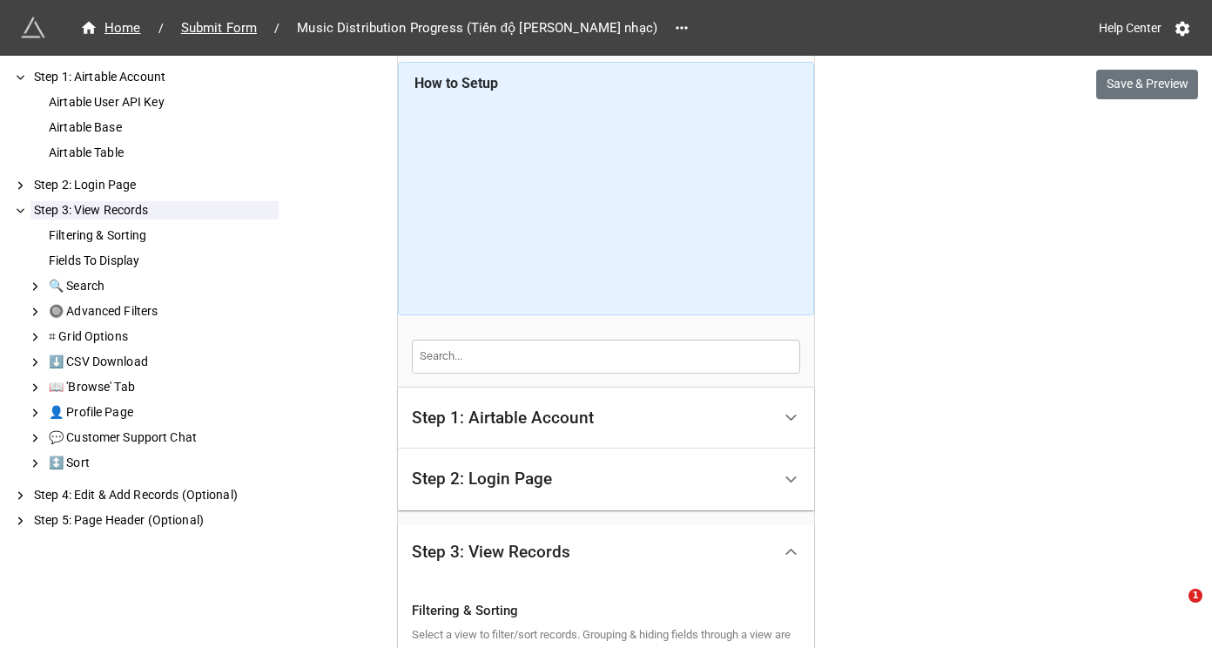
scroll to position [459, 0]
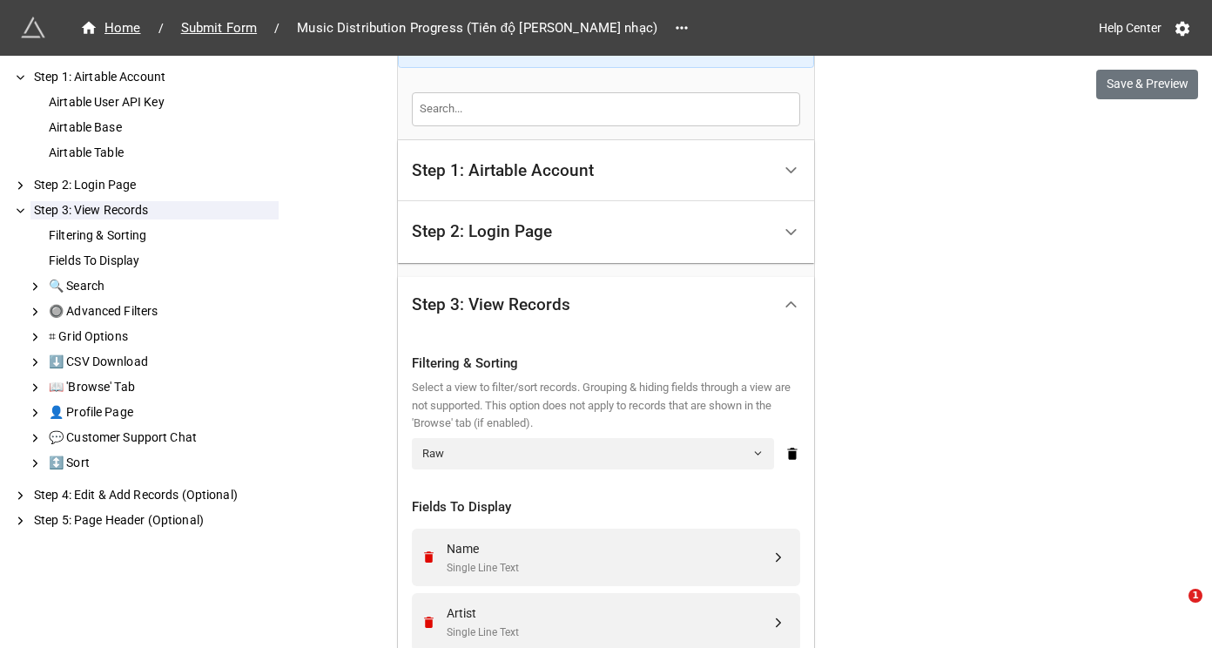
click at [703, 181] on div "Step 1: Airtable Account" at bounding box center [591, 171] width 359 height 41
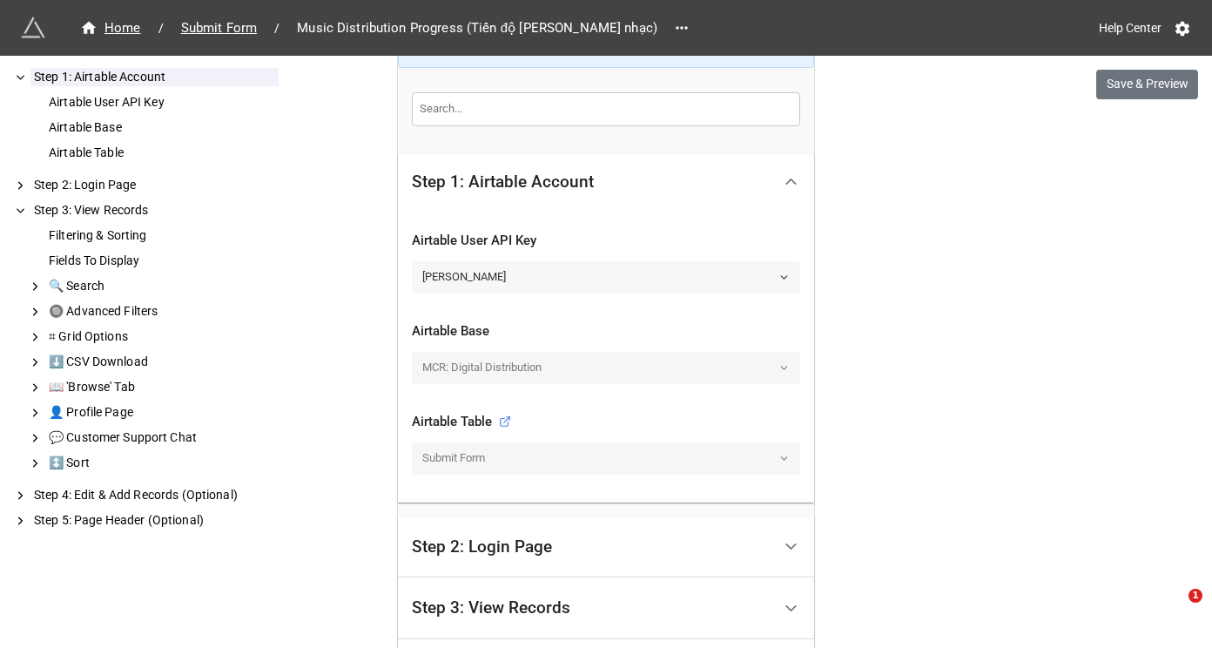
click at [730, 270] on link "Thao Trang" at bounding box center [606, 276] width 388 height 31
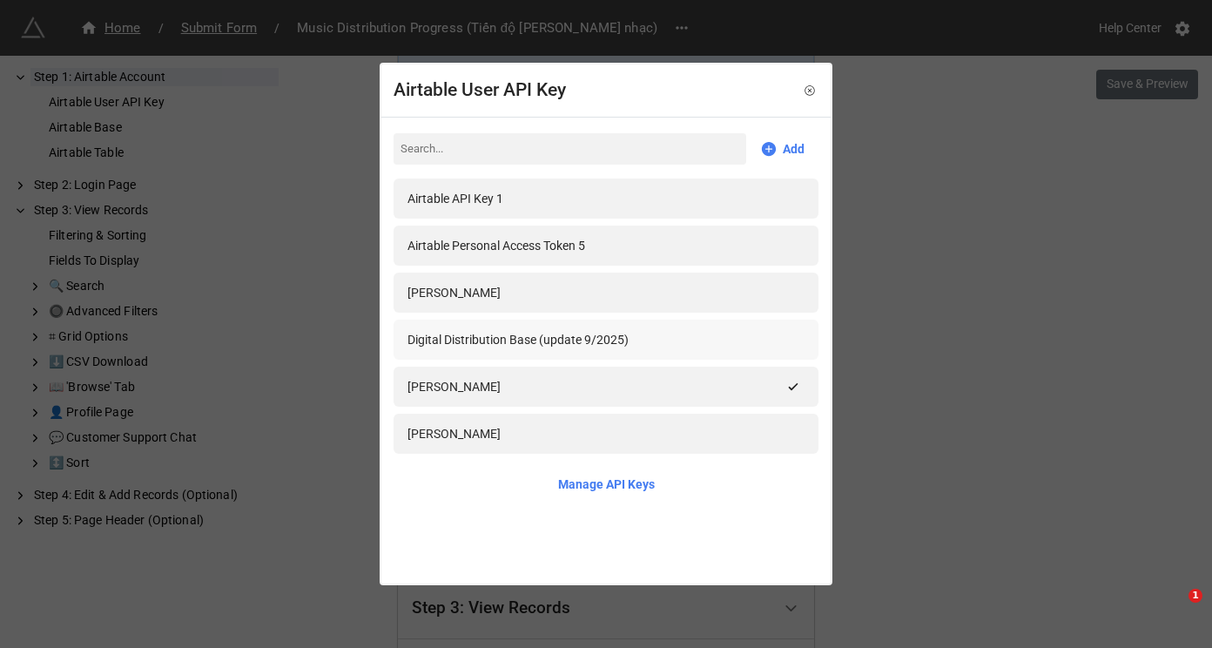
click at [651, 330] on div "Digital Distribution Base (update 9/2025)" at bounding box center [605, 339] width 397 height 19
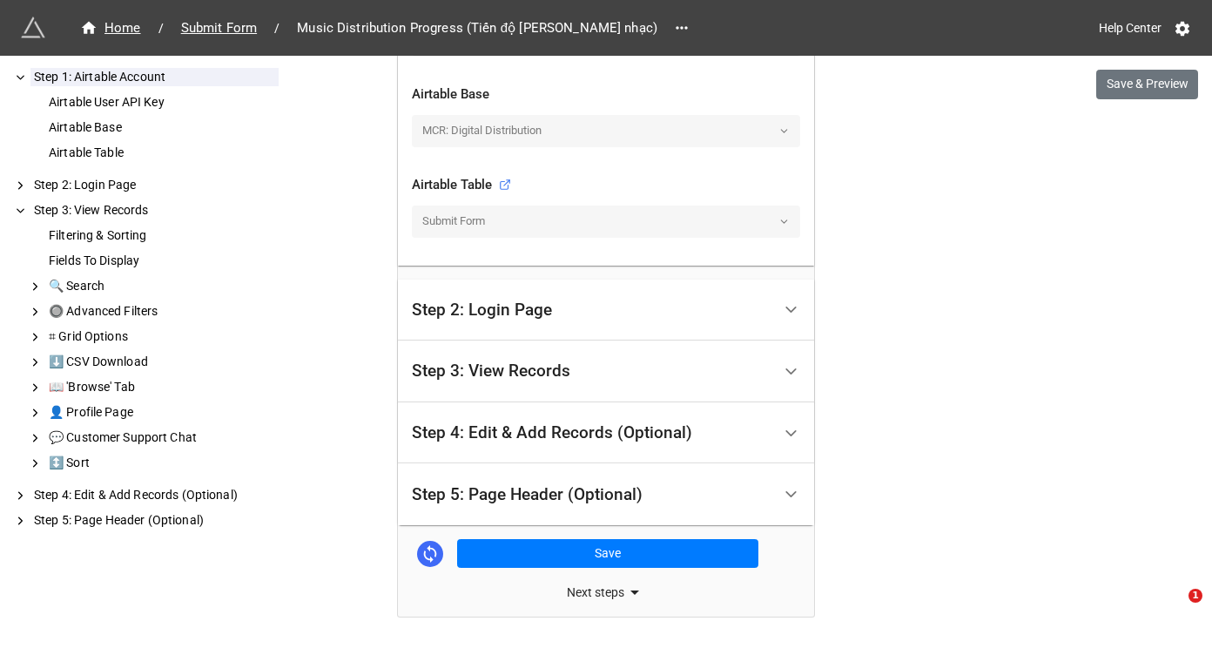
scroll to position [750, 0]
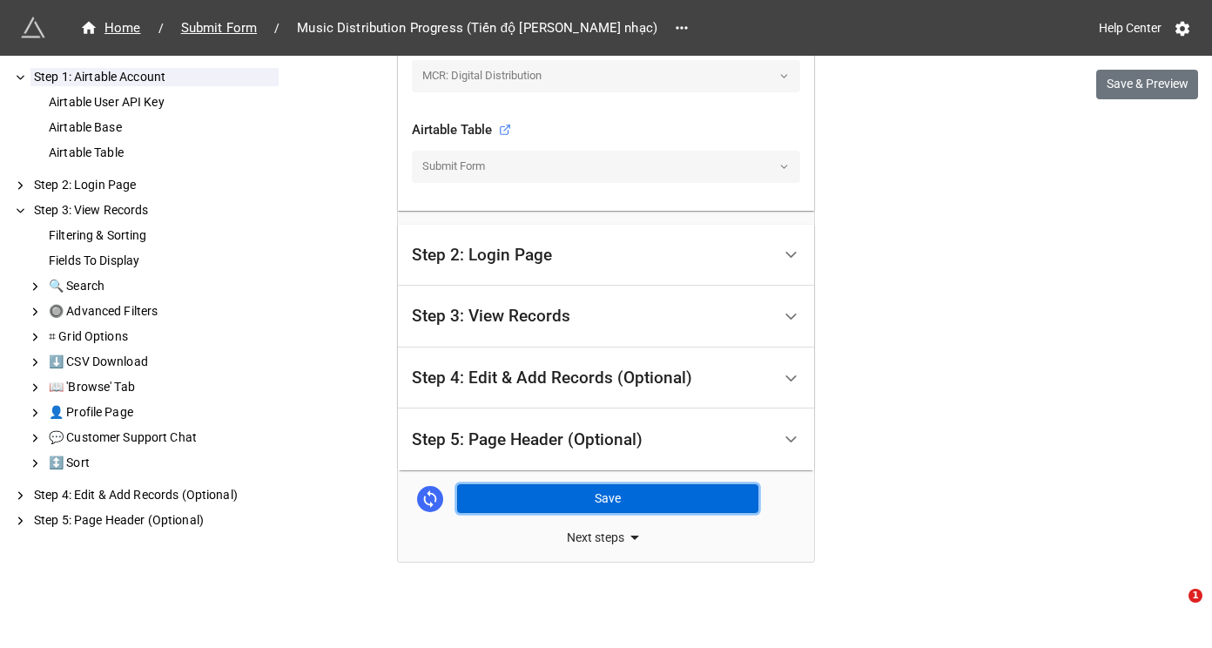
click at [618, 501] on button "Save" at bounding box center [607, 499] width 301 height 30
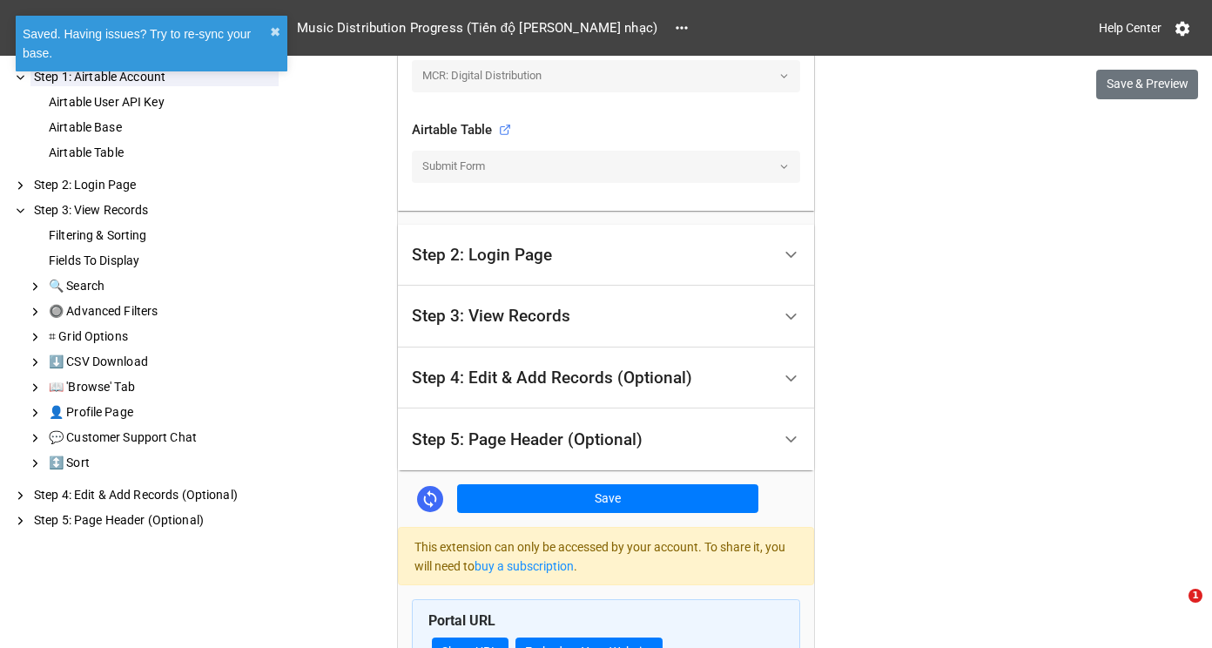
click at [221, 29] on div "Saved. Having issues? Try to re-sync your base. ✖︎" at bounding box center [151, 49] width 279 height 75
click at [273, 25] on button "✖︎" at bounding box center [275, 32] width 10 height 19
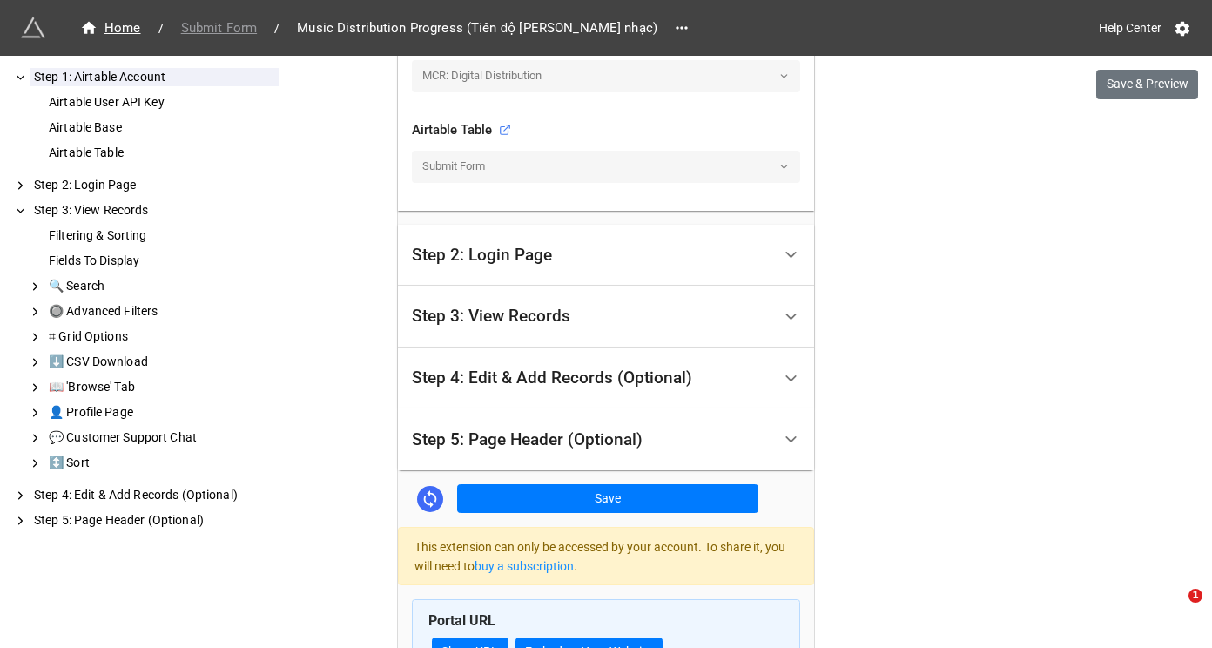
click at [221, 24] on span "Submit Form" at bounding box center [219, 28] width 97 height 20
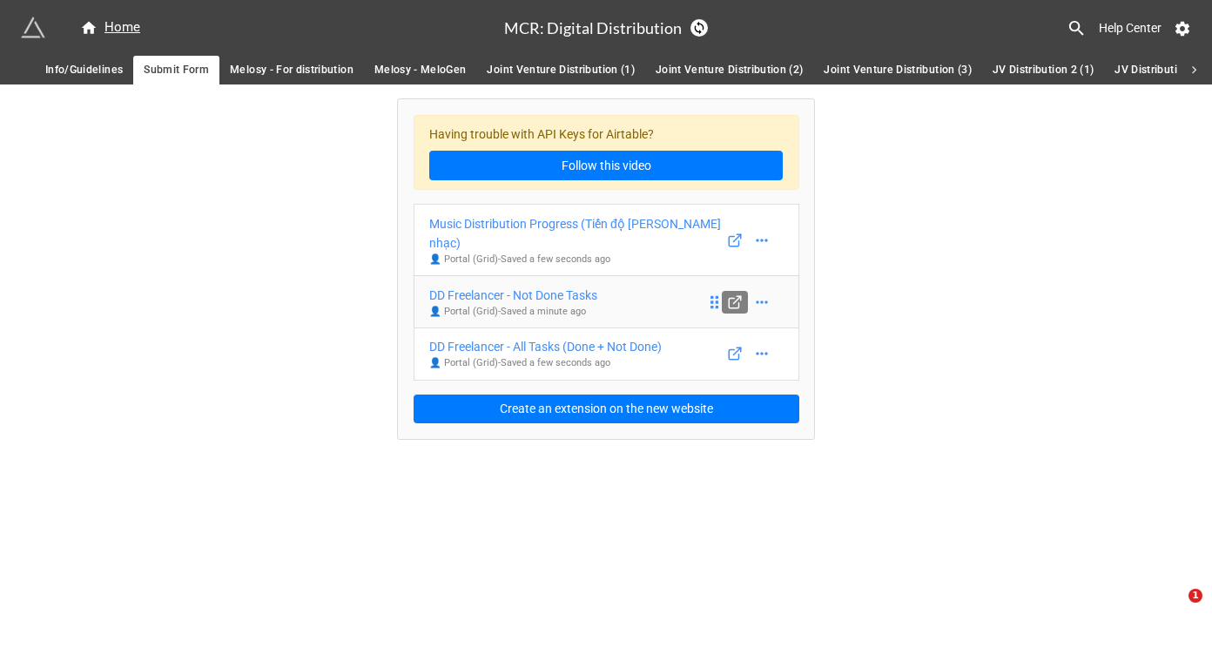
click at [729, 298] on icon at bounding box center [734, 303] width 10 height 10
click at [671, 283] on link "DD Freelancer - Not Done Tasks 👤 Portal (Grid) - Saved a minute ago" at bounding box center [606, 301] width 386 height 53
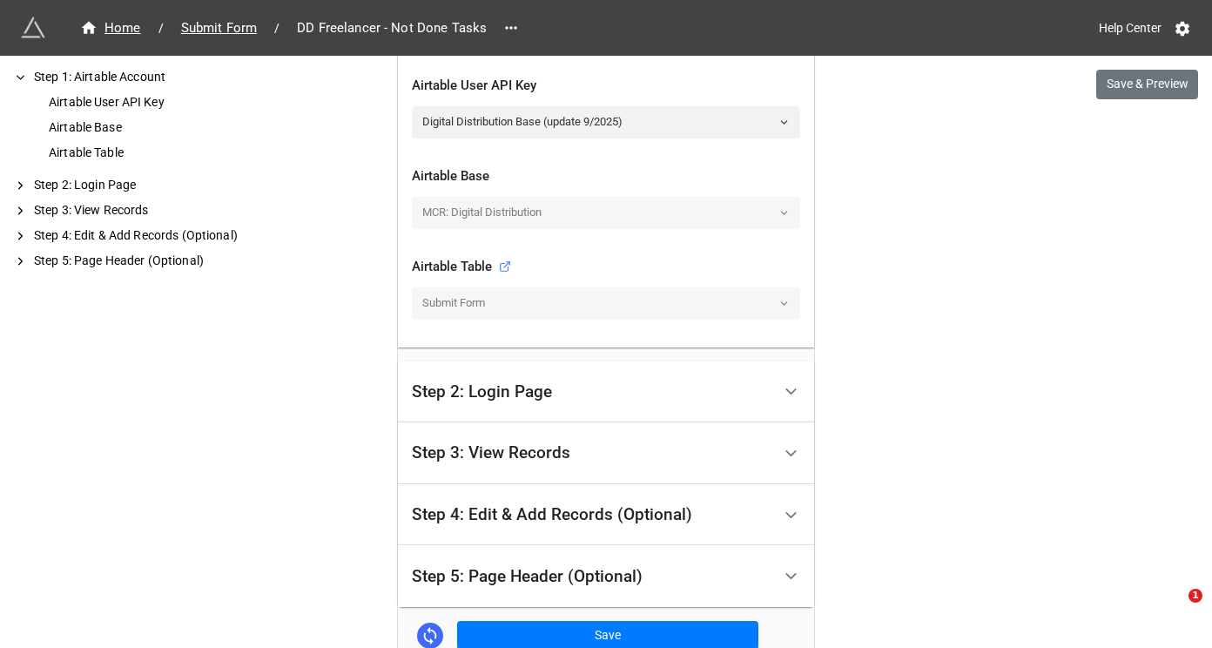
scroll to position [648, 0]
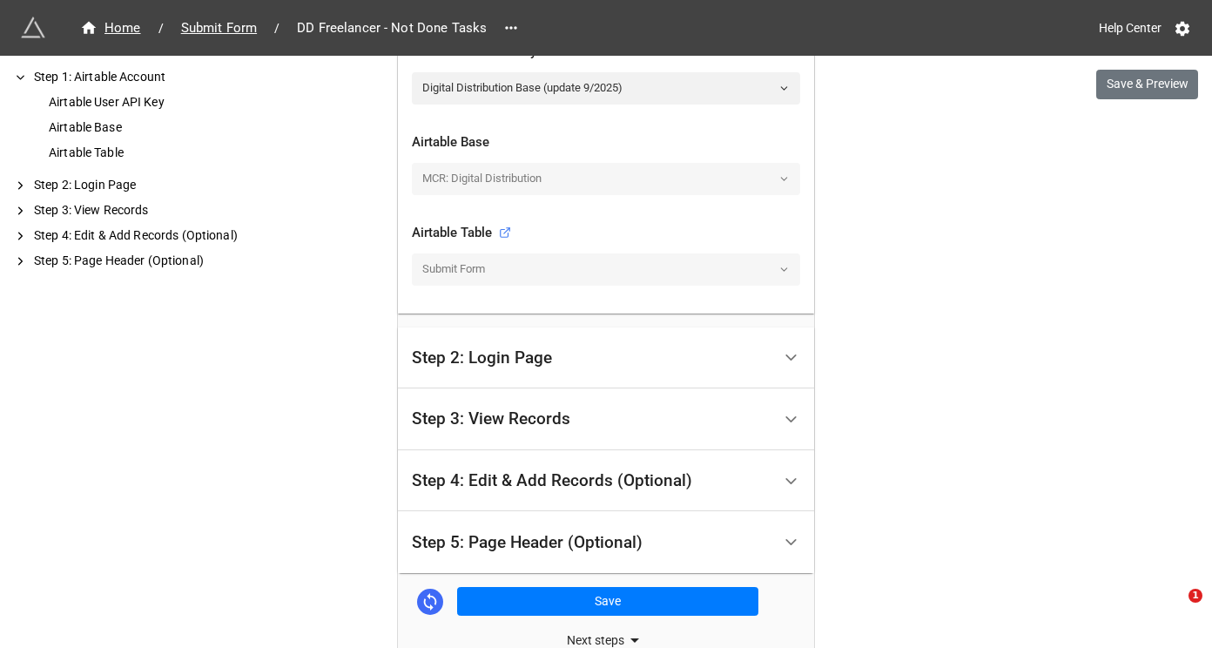
click at [675, 367] on div "Step 2: Login Page" at bounding box center [591, 358] width 359 height 41
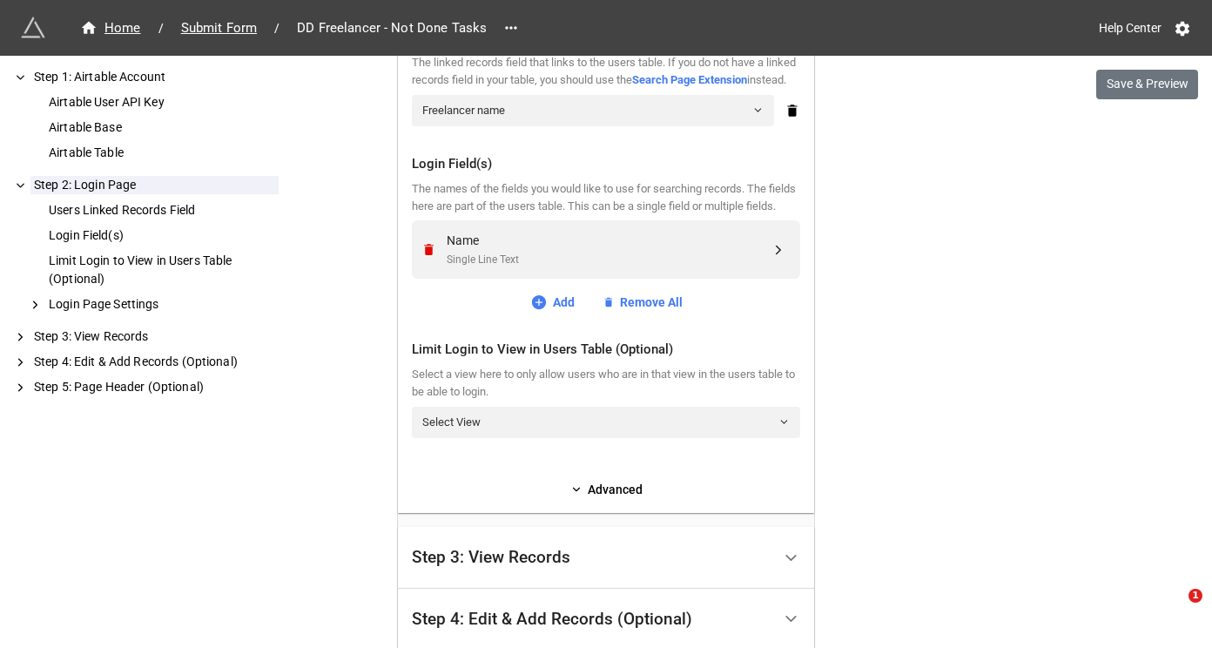
scroll to position [777, 0]
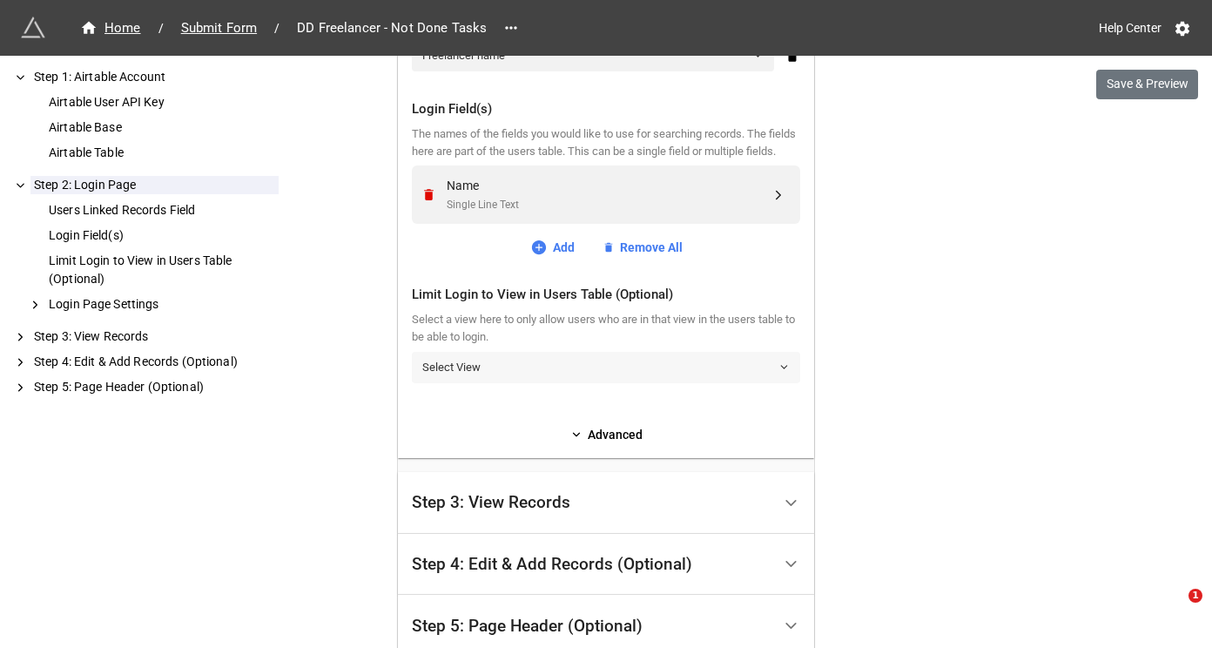
click at [638, 383] on link "Select View" at bounding box center [606, 367] width 388 height 31
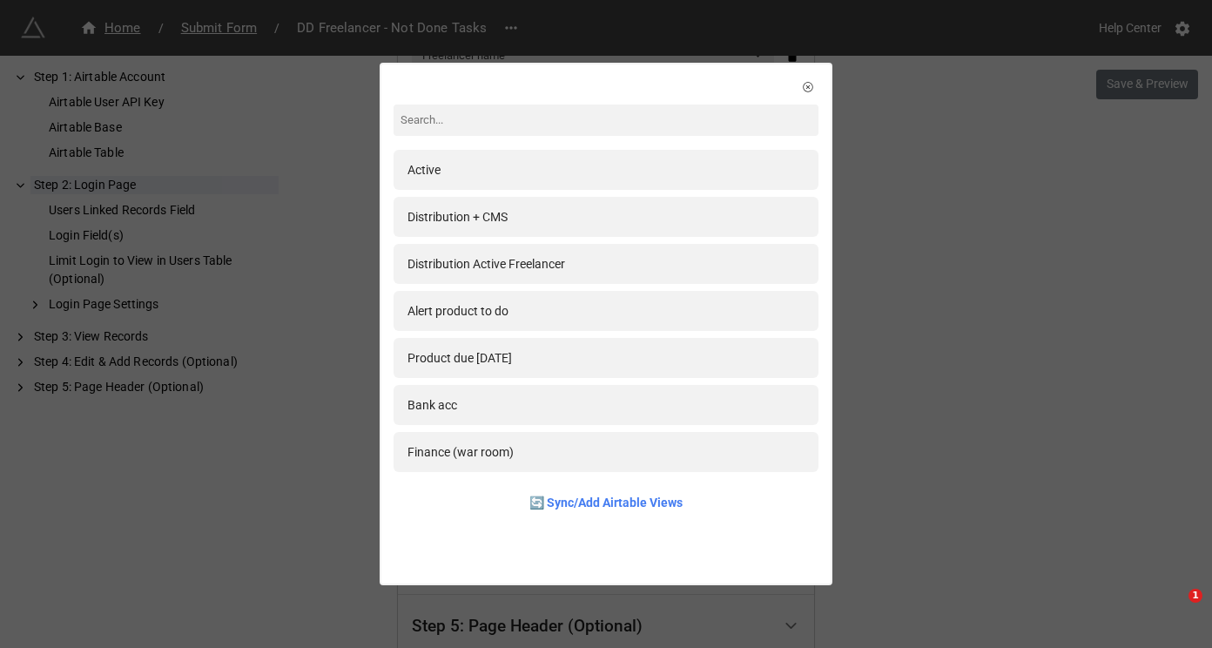
click at [1052, 360] on div "Active Distribution + CMS Distribution Active Freelancer Alert product to do Pr…" at bounding box center [606, 324] width 1212 height 648
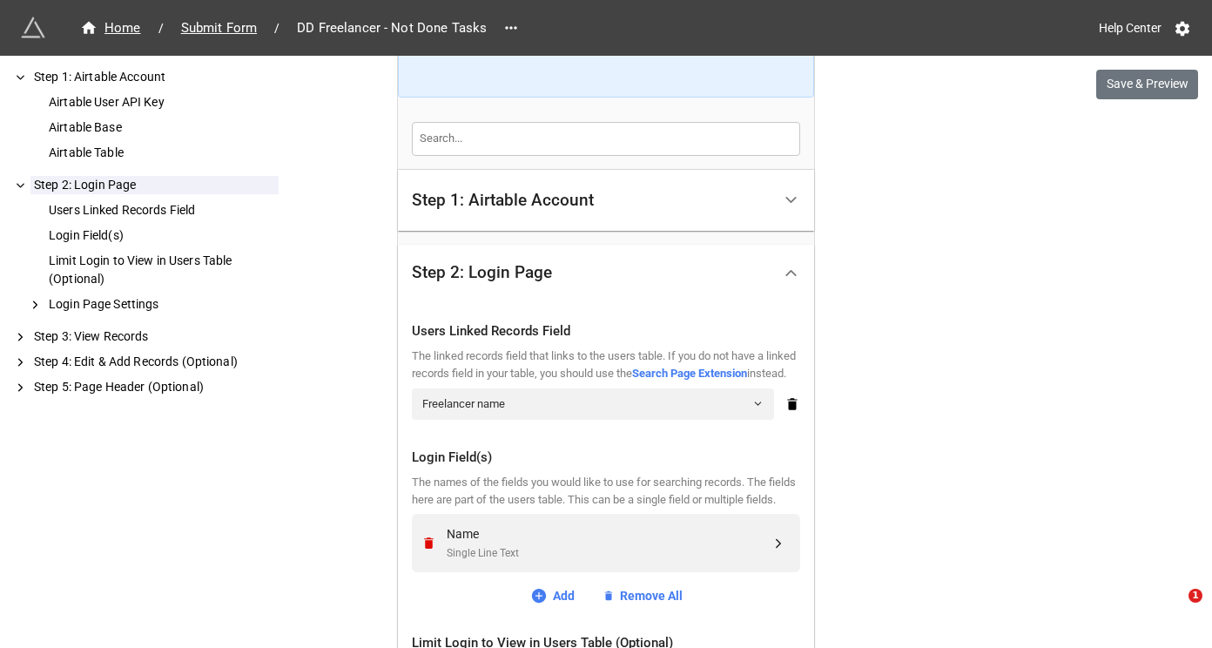
scroll to position [311, 0]
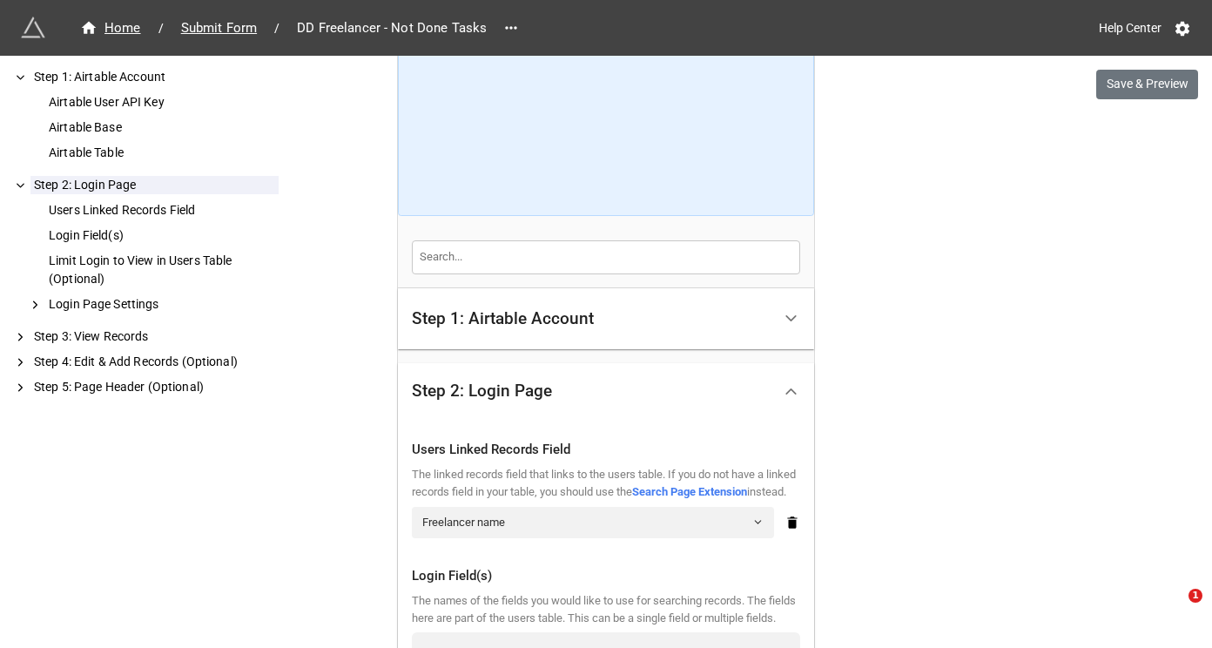
click at [707, 332] on div "Step 1: Airtable Account" at bounding box center [591, 319] width 359 height 41
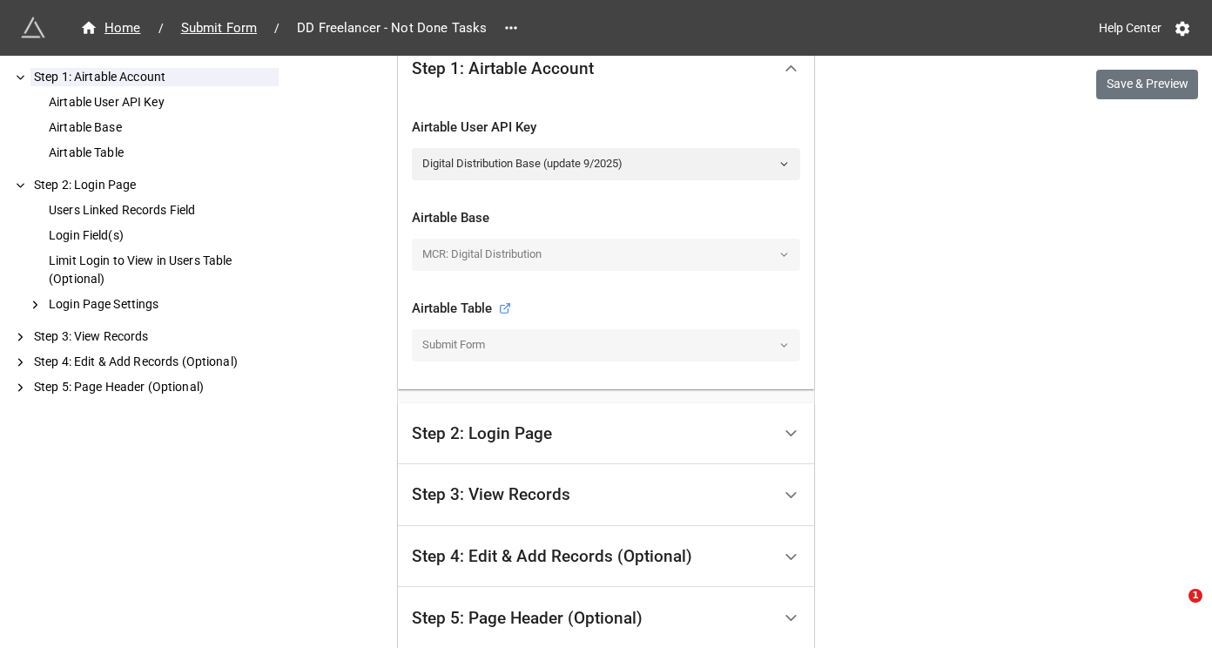
scroll to position [485, 0]
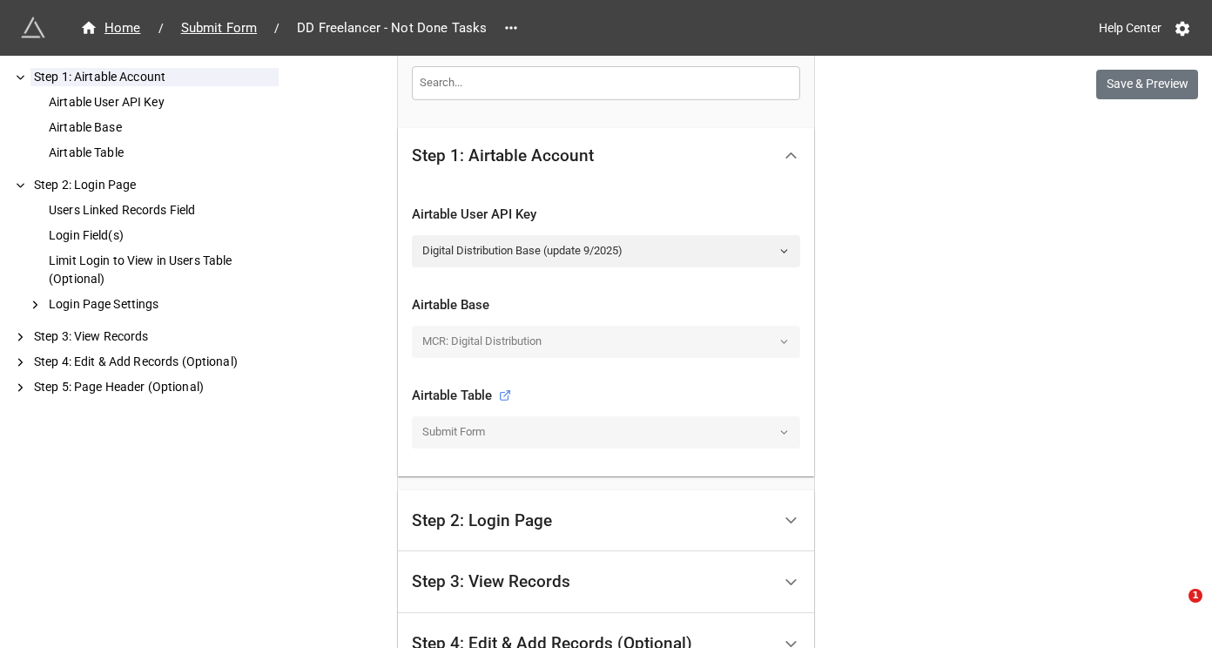
click at [564, 346] on div "MCR: Digital Distribution" at bounding box center [606, 341] width 388 height 31
click at [773, 346] on div "MCR: Digital Distribution" at bounding box center [606, 341] width 388 height 31
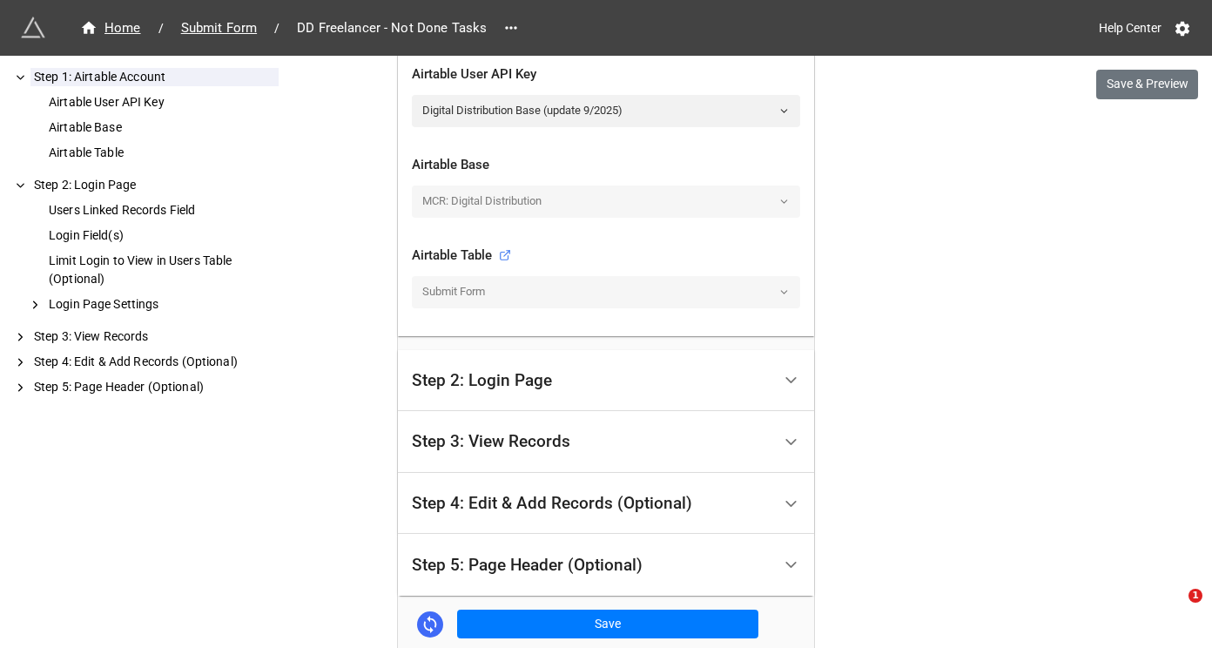
scroll to position [601, 0]
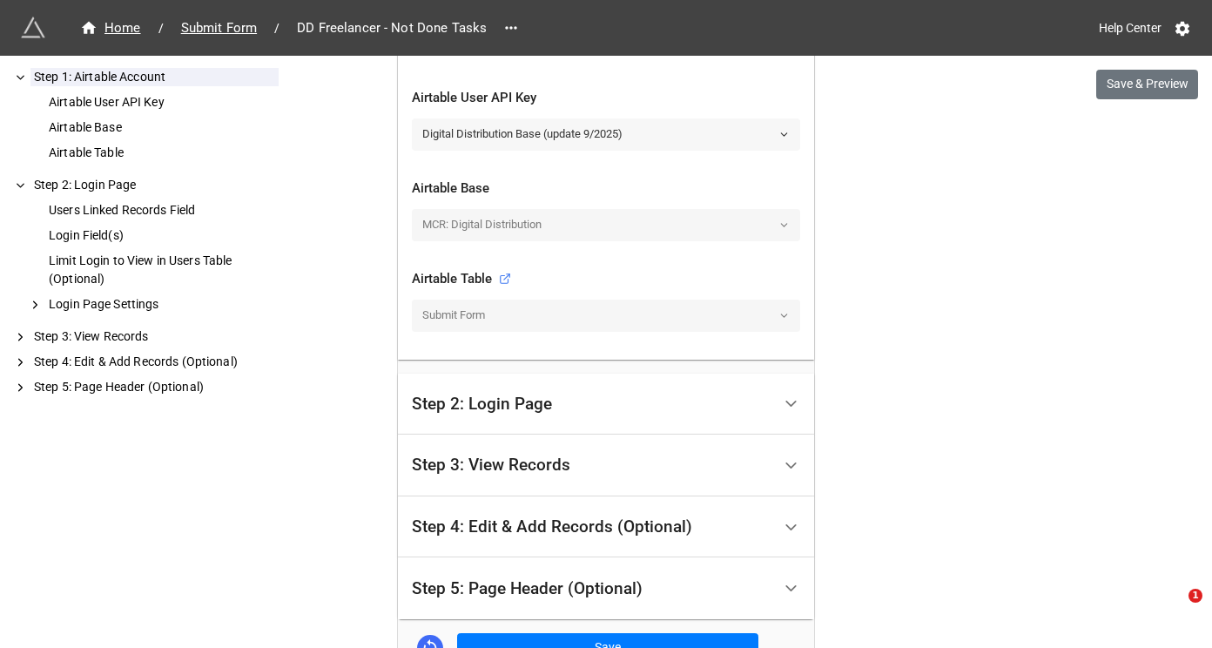
click at [680, 141] on link "Digital Distribution Base (update 9/2025)" at bounding box center [606, 133] width 388 height 31
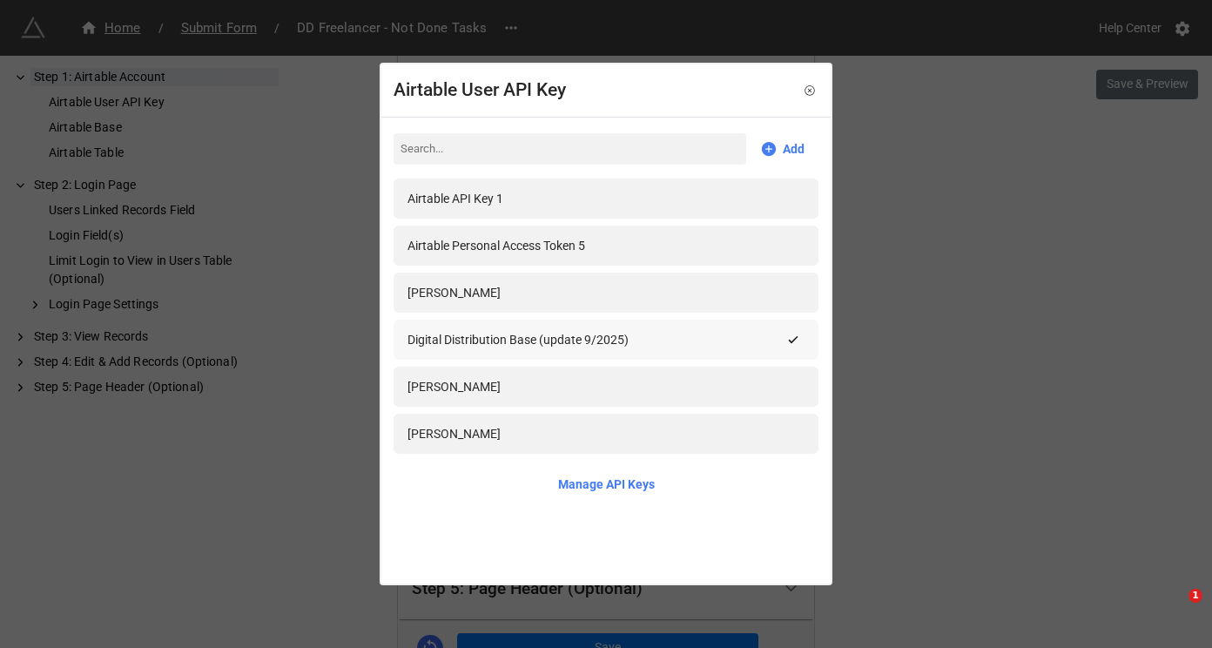
click at [692, 339] on div "Digital Distribution Base (update 9/2025)" at bounding box center [594, 339] width 374 height 19
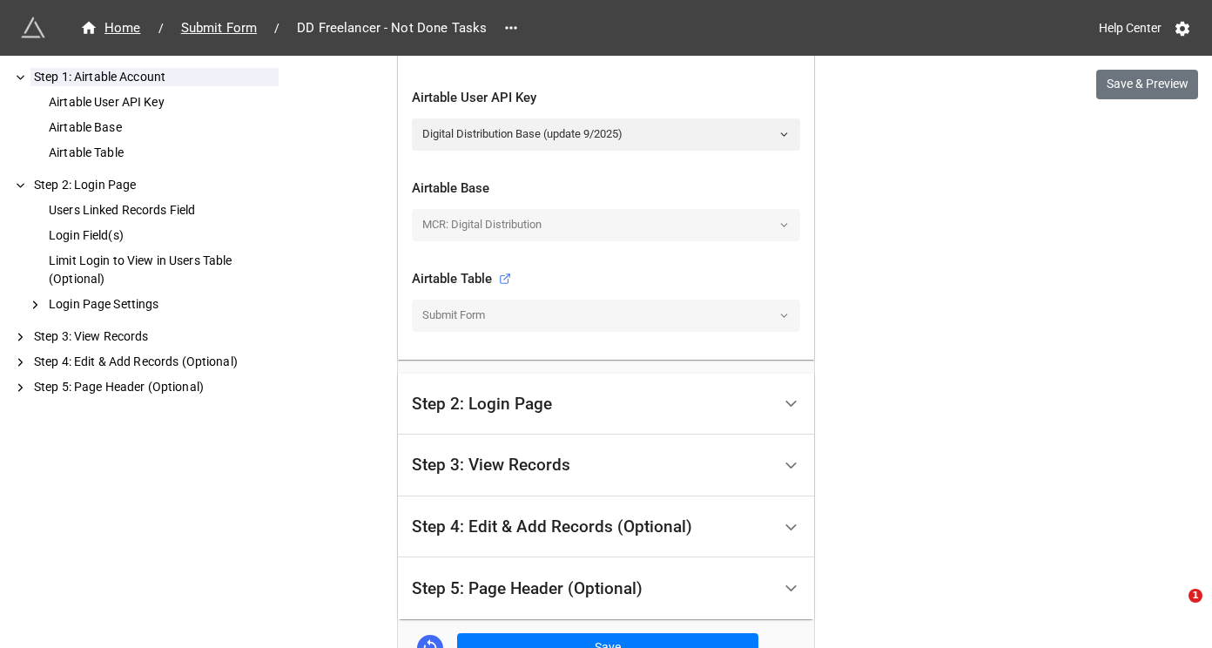
click at [775, 219] on div "MCR: Digital Distribution" at bounding box center [606, 224] width 388 height 31
click at [779, 229] on div "MCR: Digital Distribution" at bounding box center [606, 224] width 388 height 31
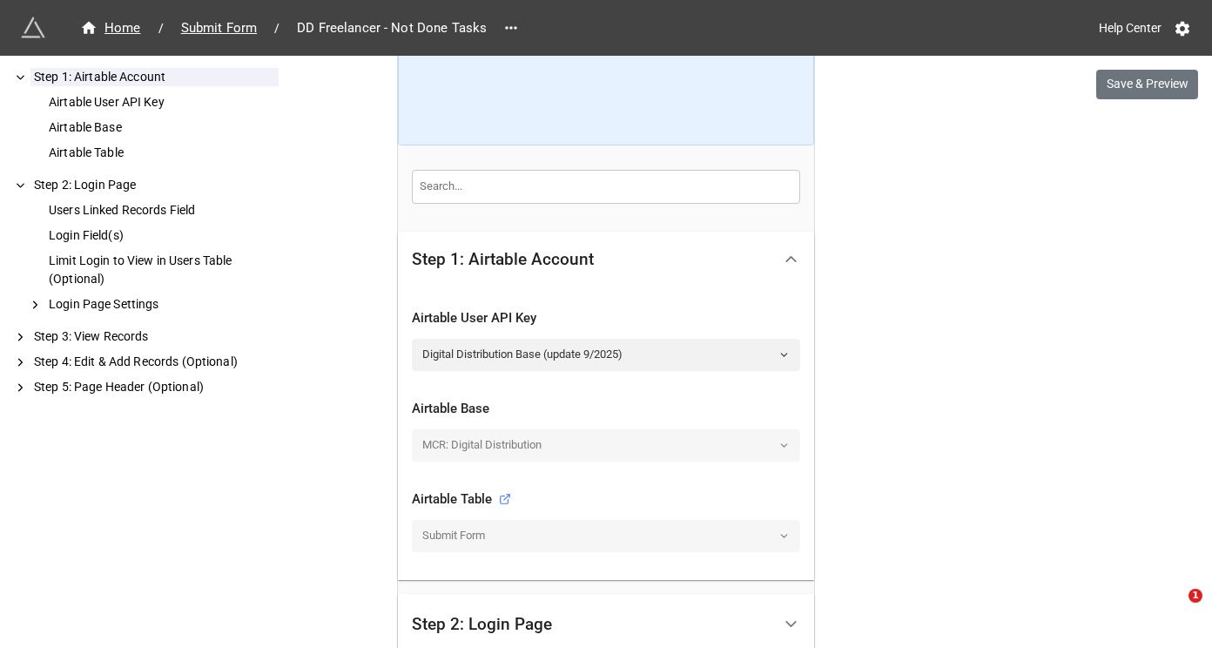
scroll to position [401, 0]
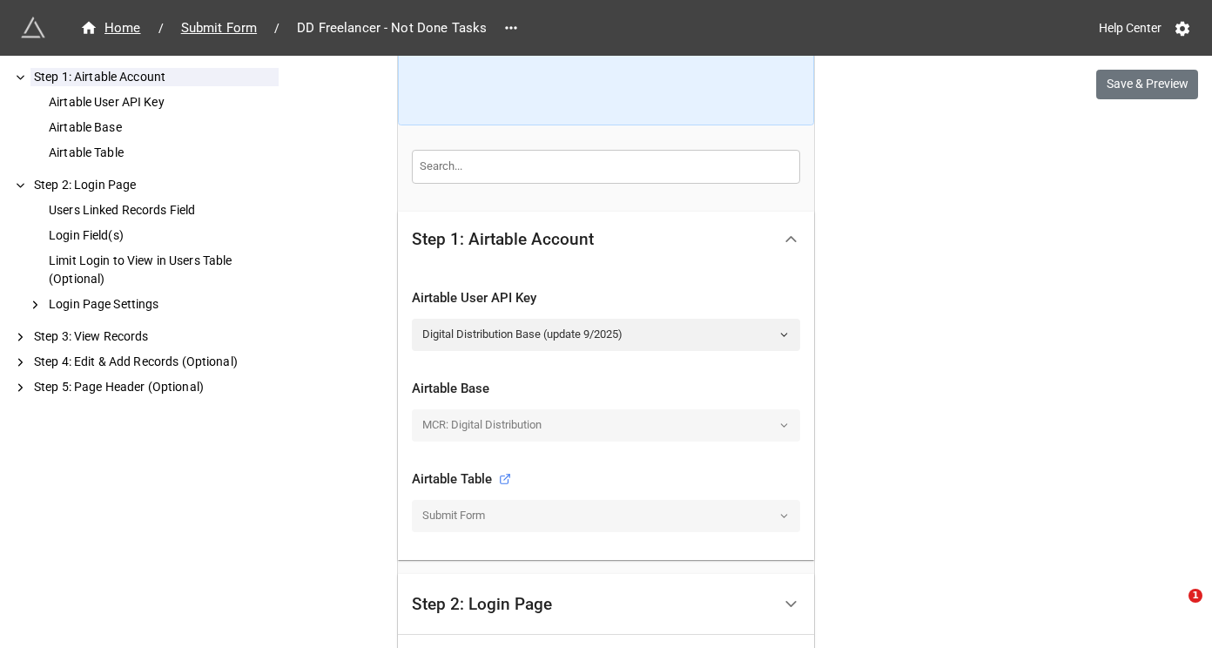
drag, startPoint x: 773, startPoint y: 432, endPoint x: 762, endPoint y: 421, distance: 14.8
click at [773, 432] on div "MCR: Digital Distribution" at bounding box center [606, 424] width 388 height 31
click at [229, 31] on span "Submit Form" at bounding box center [219, 28] width 97 height 20
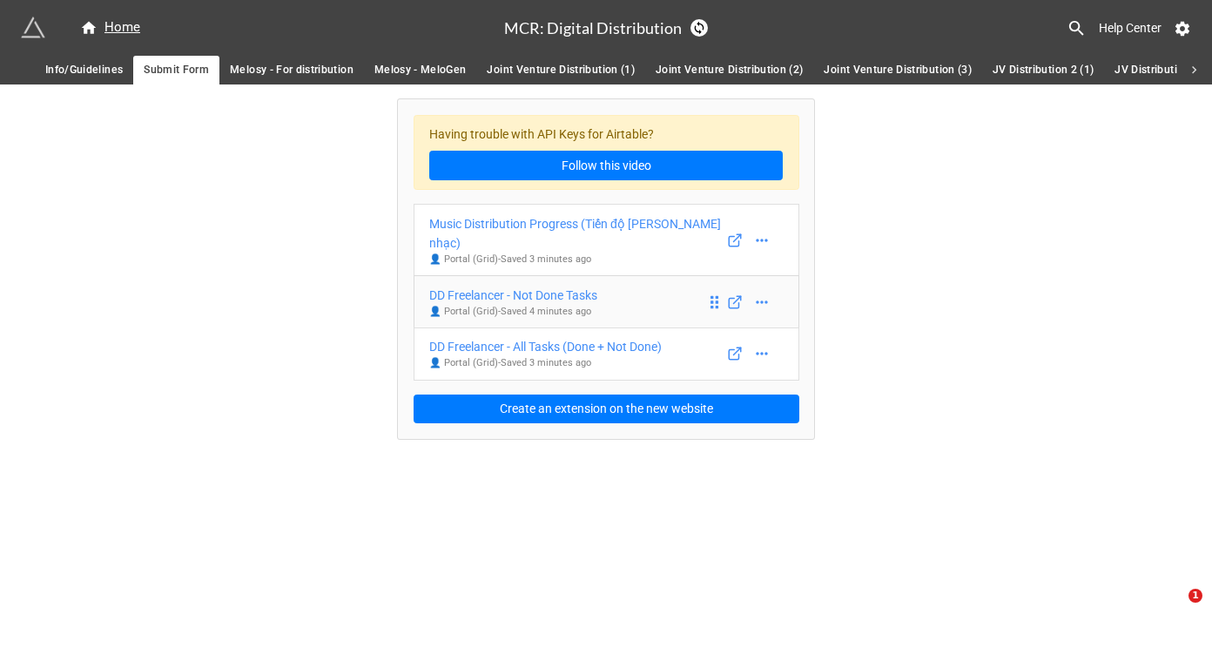
click at [644, 275] on link "DD Freelancer - Not Done Tasks 👤 Portal (Grid) - Saved 4 minutes ago" at bounding box center [606, 301] width 386 height 53
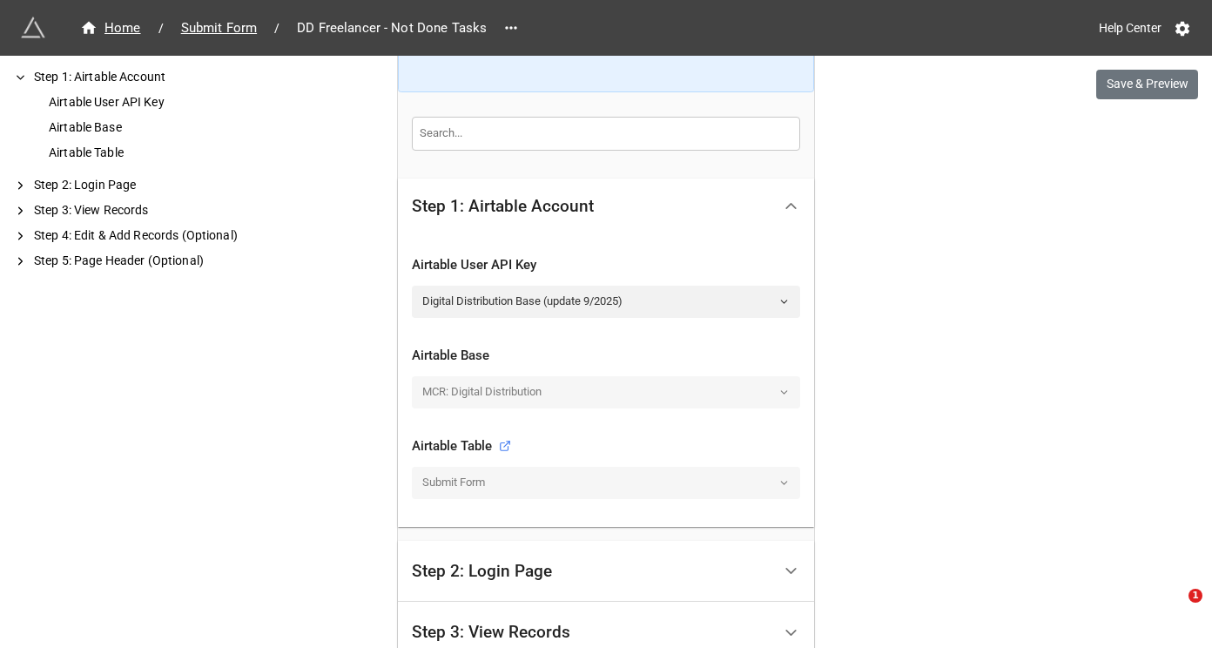
scroll to position [435, 0]
click at [779, 402] on div "MCR: Digital Distribution" at bounding box center [606, 390] width 388 height 31
click at [501, 442] on icon at bounding box center [505, 445] width 12 height 12
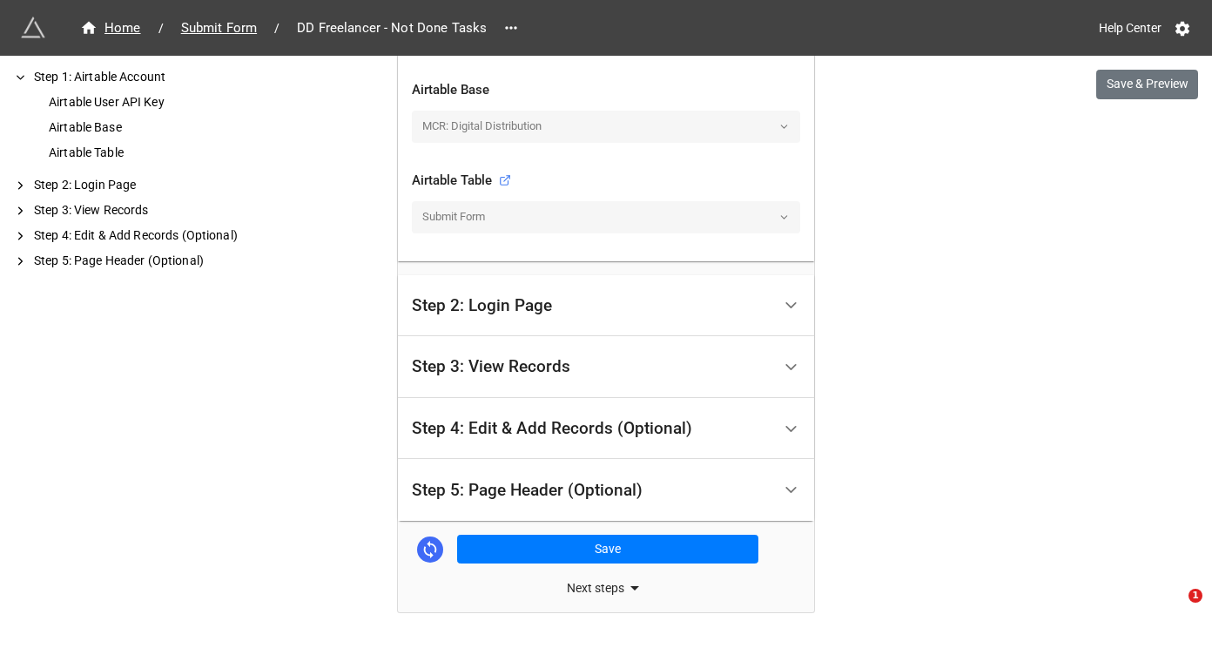
scroll to position [750, 0]
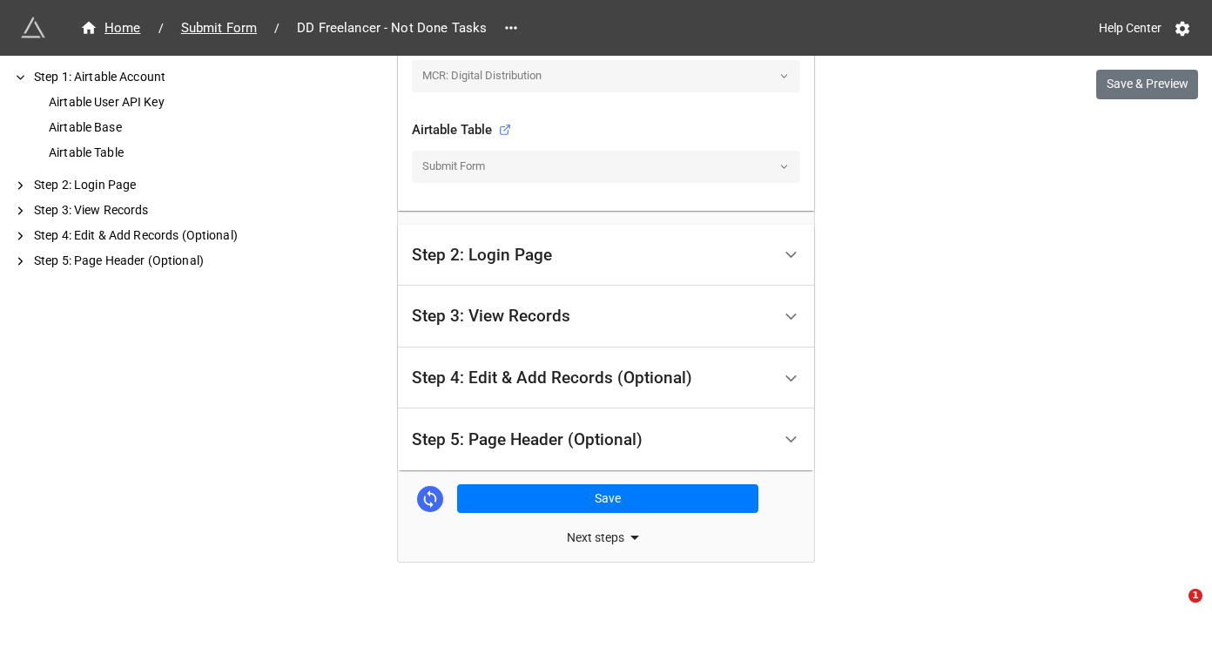
click at [614, 541] on div "Next steps" at bounding box center [606, 537] width 416 height 21
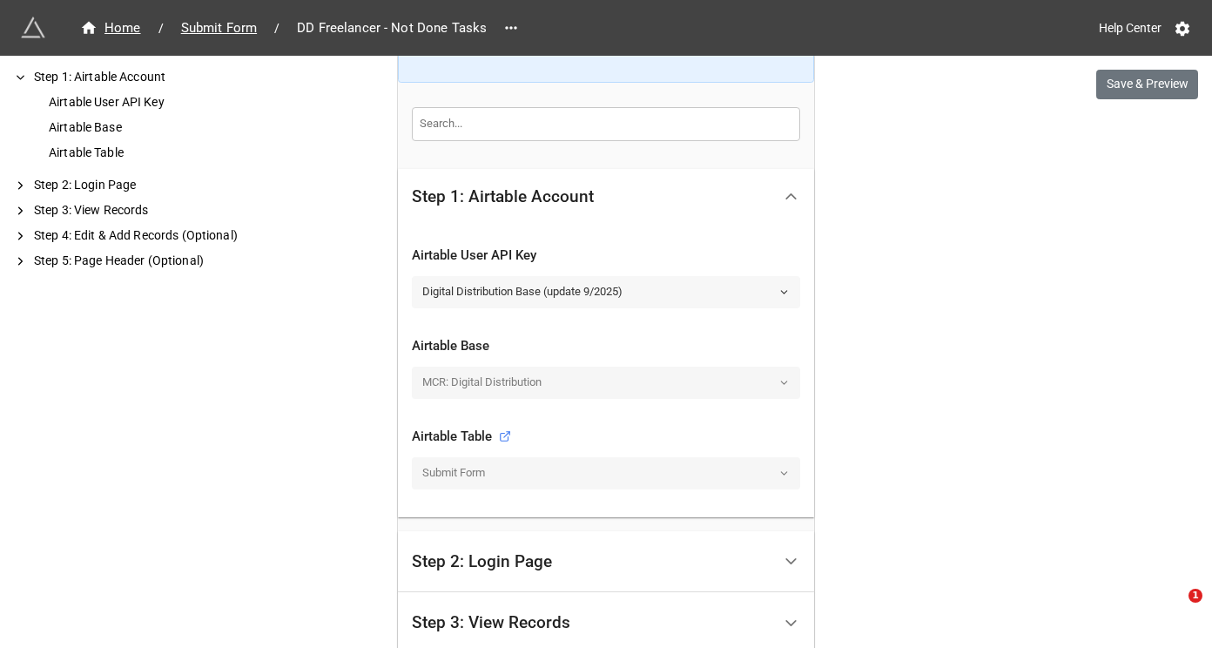
scroll to position [402, 0]
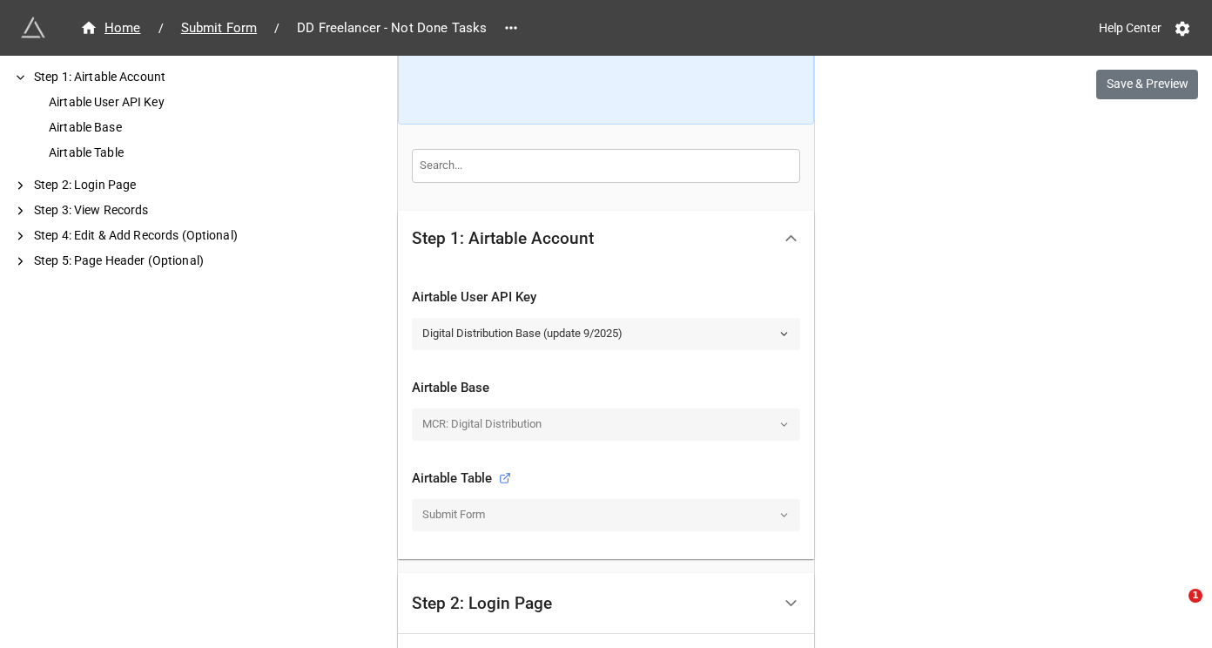
click at [710, 334] on link "Digital Distribution Base (update 9/2025)" at bounding box center [606, 333] width 388 height 31
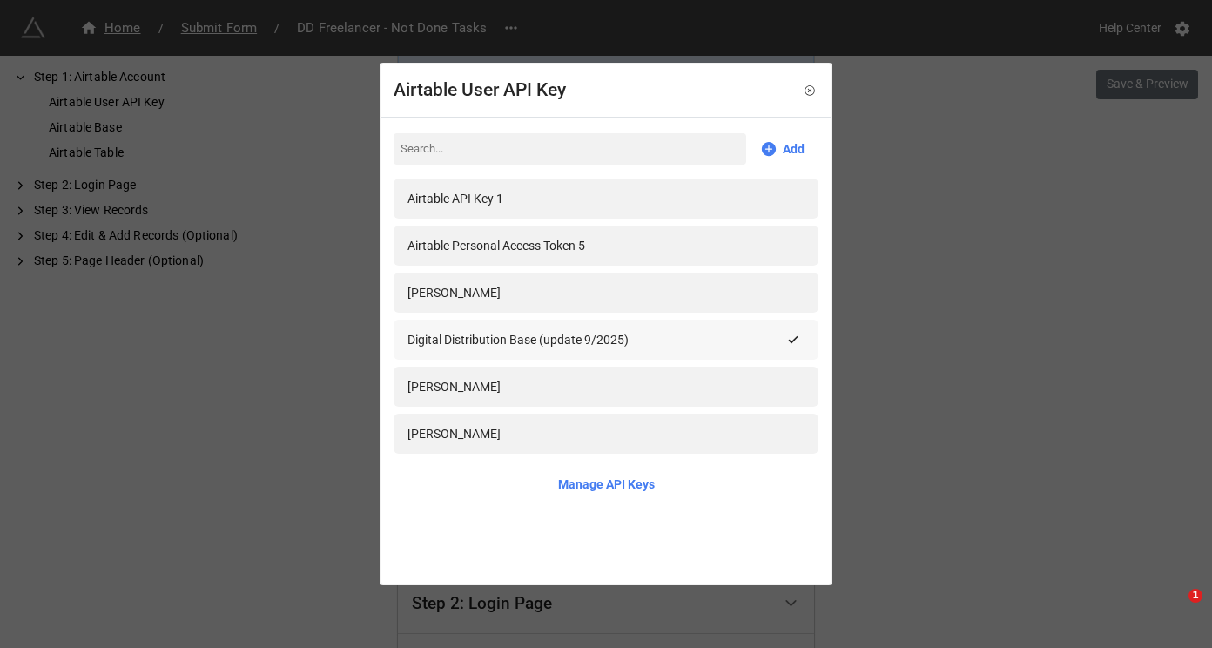
click at [663, 343] on div "Digital Distribution Base (update 9/2025)" at bounding box center [594, 339] width 374 height 19
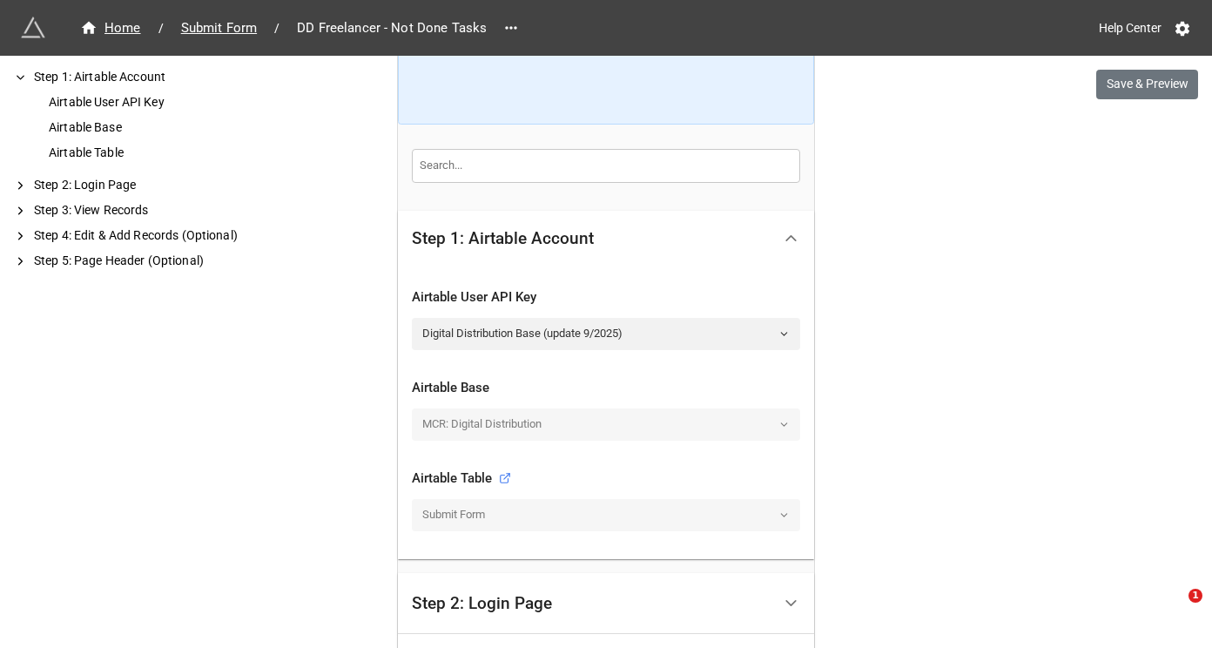
click at [681, 308] on div "Airtable User API Key" at bounding box center [606, 292] width 388 height 38
click at [681, 322] on link "Digital Distribution Base (update 9/2025)" at bounding box center [606, 333] width 388 height 31
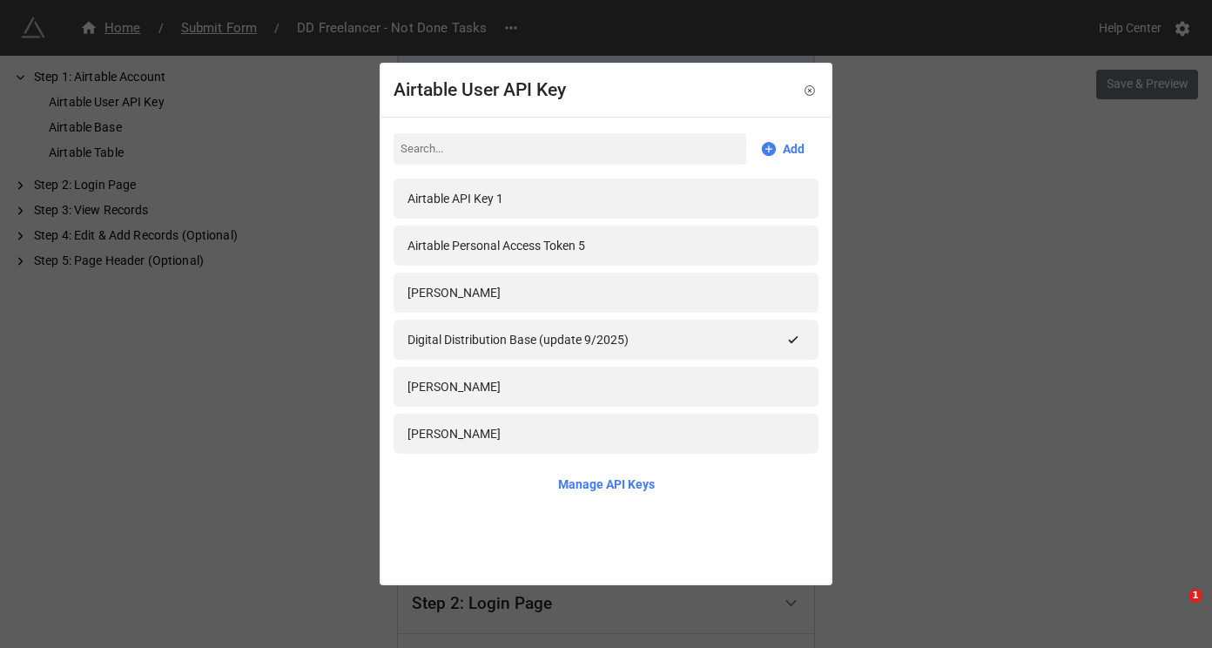
click at [945, 460] on div "Airtable User API Key Add Airtable API Key 1 Airtable Personal Access Token 5 T…" at bounding box center [606, 324] width 1212 height 648
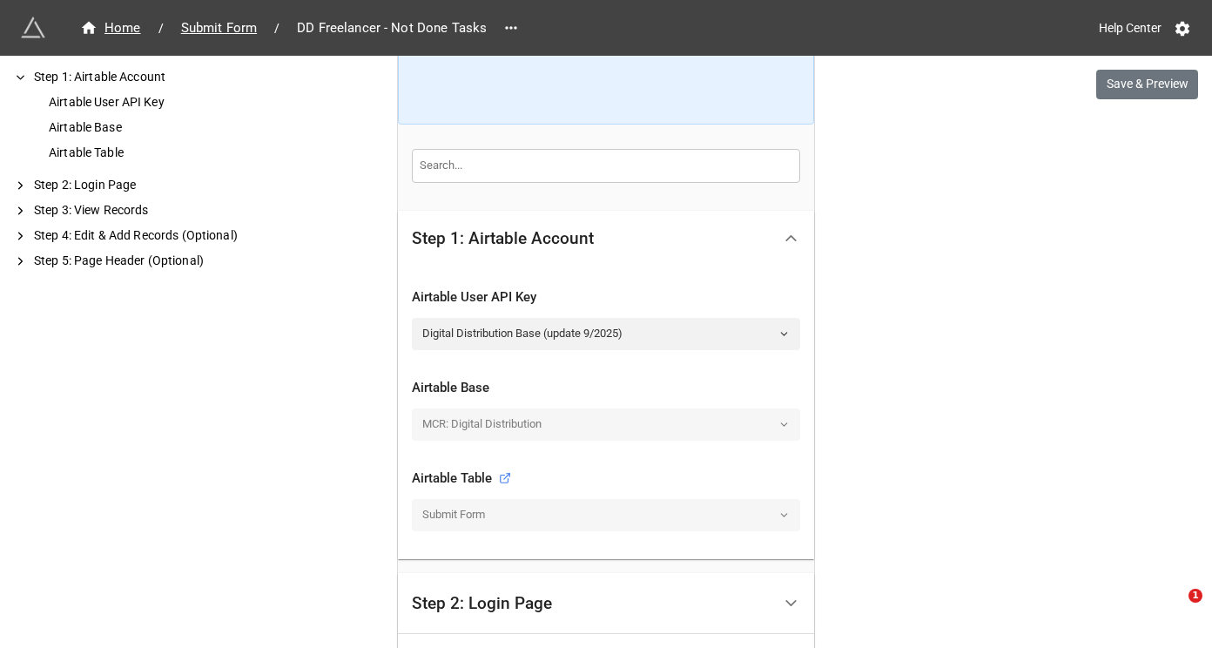
click at [729, 513] on div "Submit Form" at bounding box center [606, 514] width 388 height 31
click at [735, 427] on div "MCR: Digital Distribution" at bounding box center [606, 423] width 388 height 31
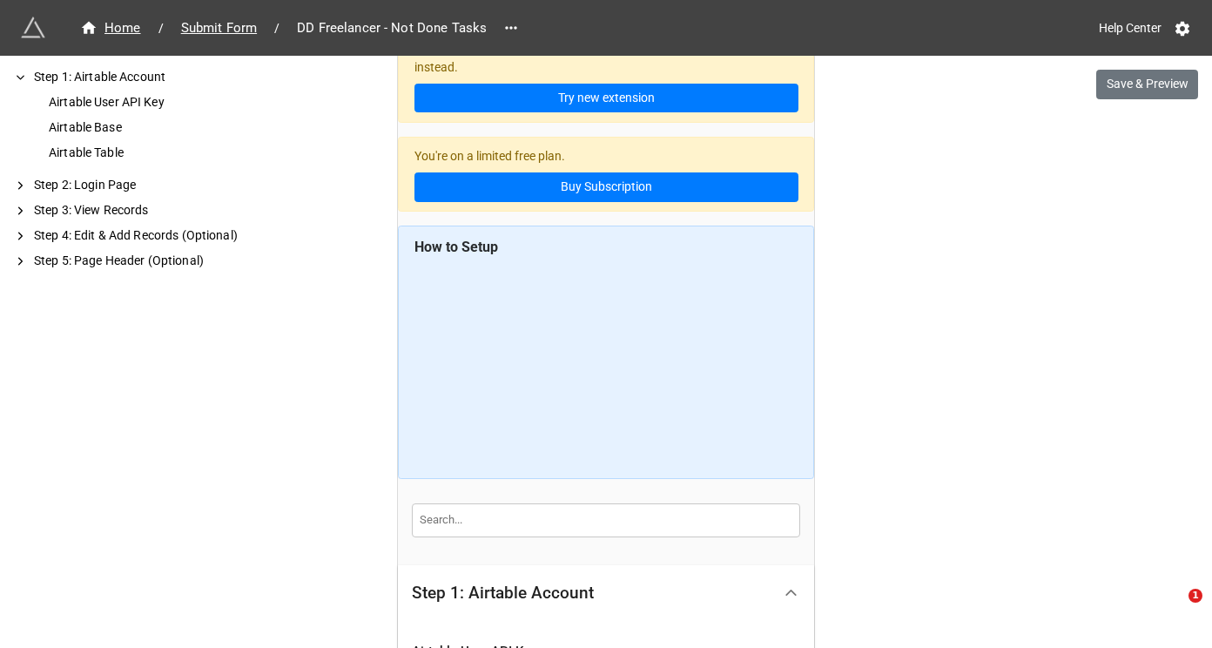
scroll to position [0, 0]
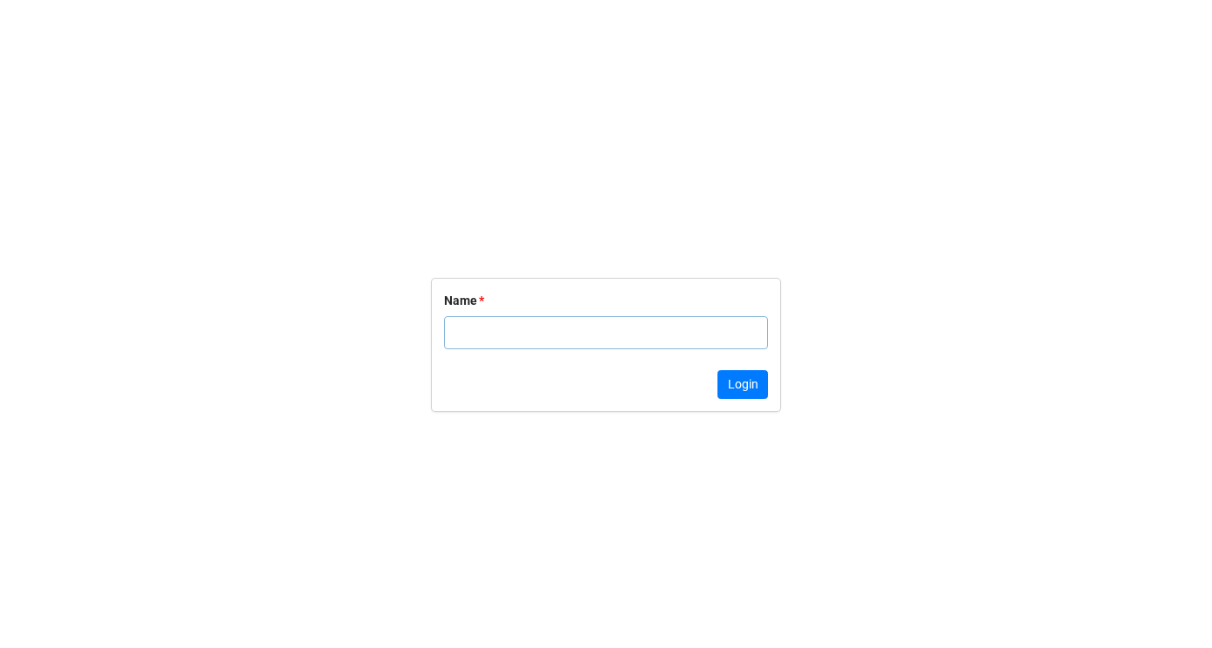
click at [656, 329] on input "text" at bounding box center [606, 332] width 324 height 33
type input "T"
type input "[PERSON_NAME]"
click at [746, 393] on button "Login" at bounding box center [742, 385] width 50 height 30
click at [544, 305] on div "Name *" at bounding box center [606, 318] width 324 height 72
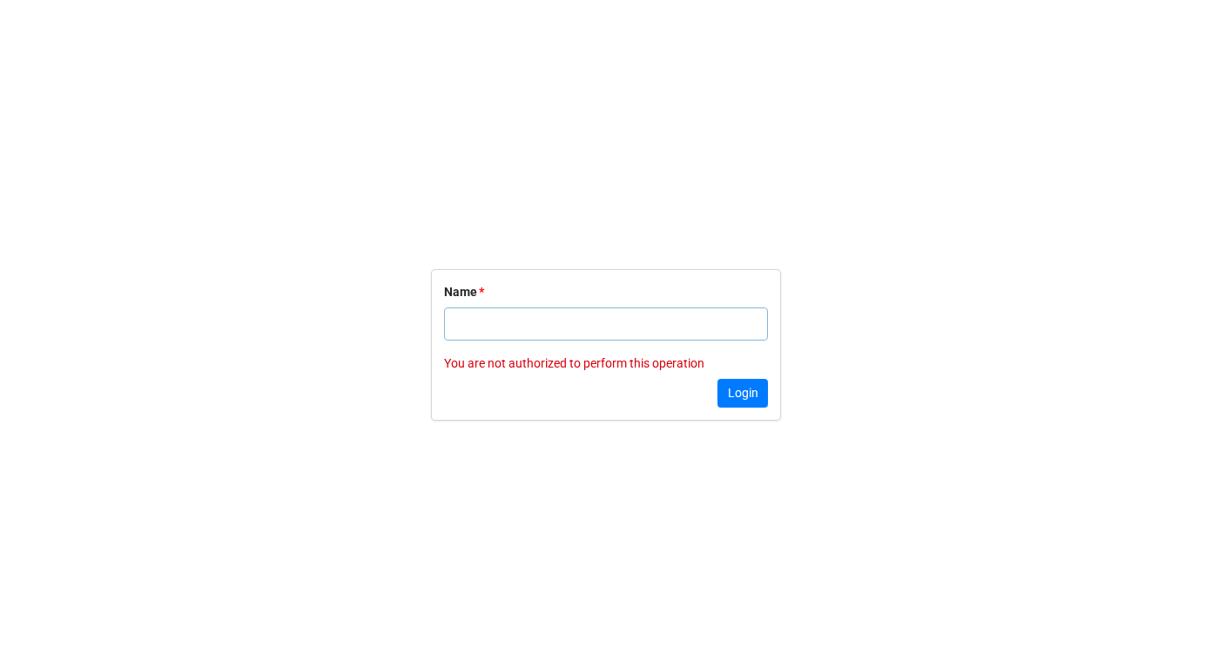
click at [546, 316] on input "text" at bounding box center [606, 323] width 324 height 33
type input "Thao"
click at [749, 386] on button "Login" at bounding box center [742, 394] width 50 height 30
click at [613, 332] on input "text" at bounding box center [606, 332] width 324 height 33
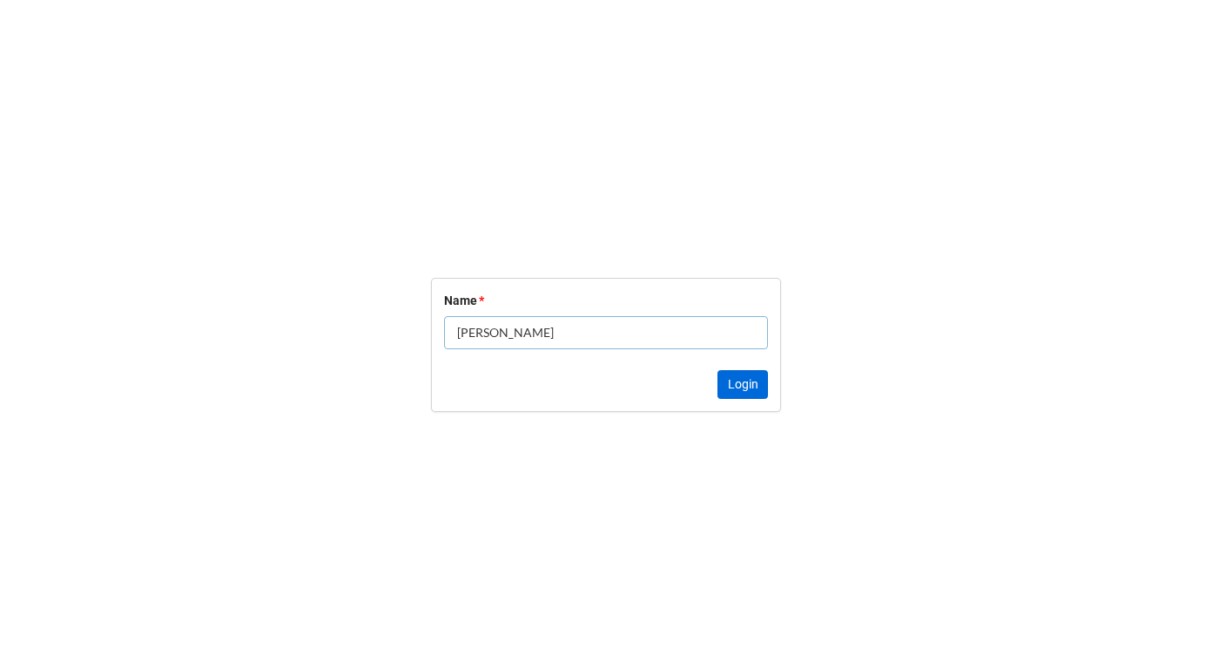
type input "[PERSON_NAME]"
click at [741, 386] on button "Login" at bounding box center [742, 385] width 50 height 30
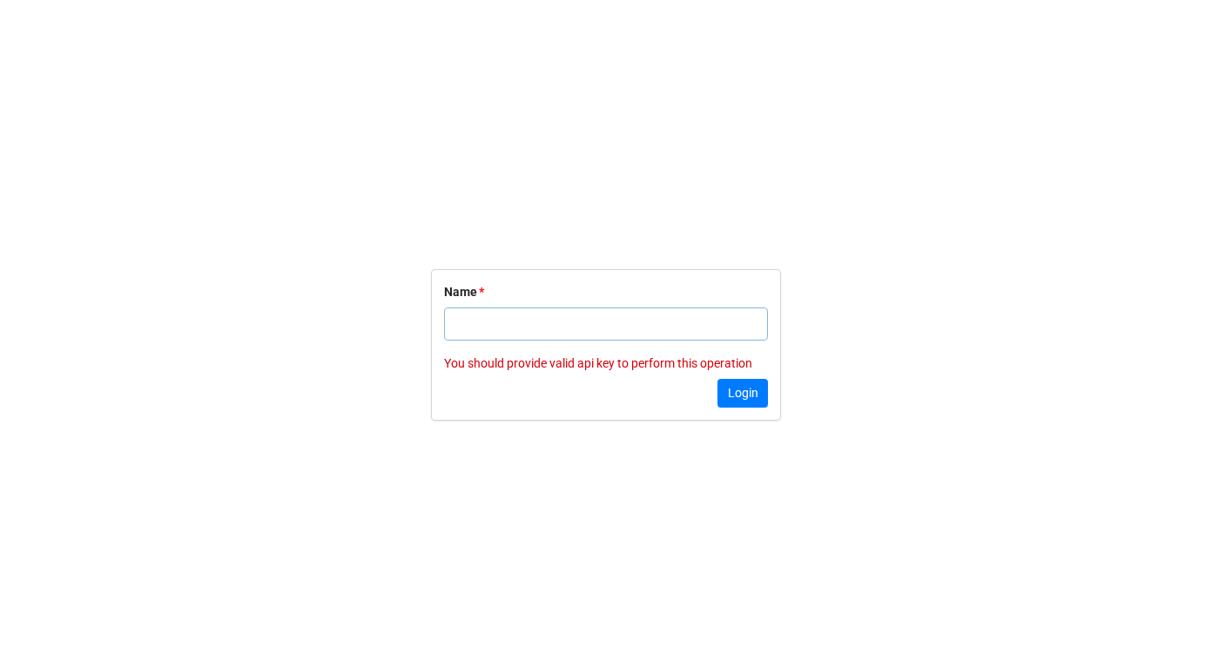
click at [523, 339] on input "text" at bounding box center [606, 323] width 324 height 33
type input "[PERSON_NAME]"
click at [731, 388] on button "Login" at bounding box center [742, 394] width 50 height 30
click at [628, 335] on input "text" at bounding box center [606, 323] width 324 height 33
type input "[PERSON_NAME]"
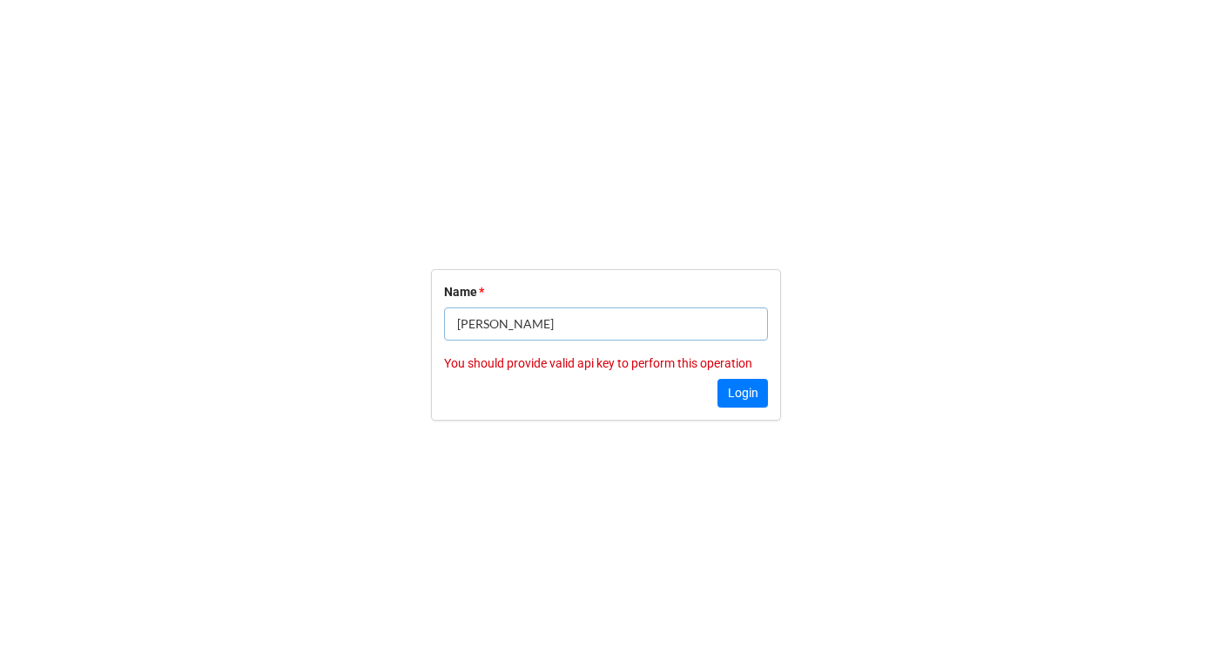
click at [1053, 353] on form "Name * [PERSON_NAME] You should provide valid api key to perform this operation…" at bounding box center [606, 345] width 1212 height 578
drag, startPoint x: 598, startPoint y: 326, endPoint x: 384, endPoint y: 325, distance: 214.1
click at [384, 325] on form "Name * [PERSON_NAME] You should provide valid api key to perform this operation…" at bounding box center [606, 345] width 1212 height 578
click at [966, 392] on form "Name * You should provide valid api key to perform this operation Login" at bounding box center [606, 345] width 1212 height 578
click at [651, 317] on input "text" at bounding box center [606, 323] width 324 height 33
